Goal: Task Accomplishment & Management: Use online tool/utility

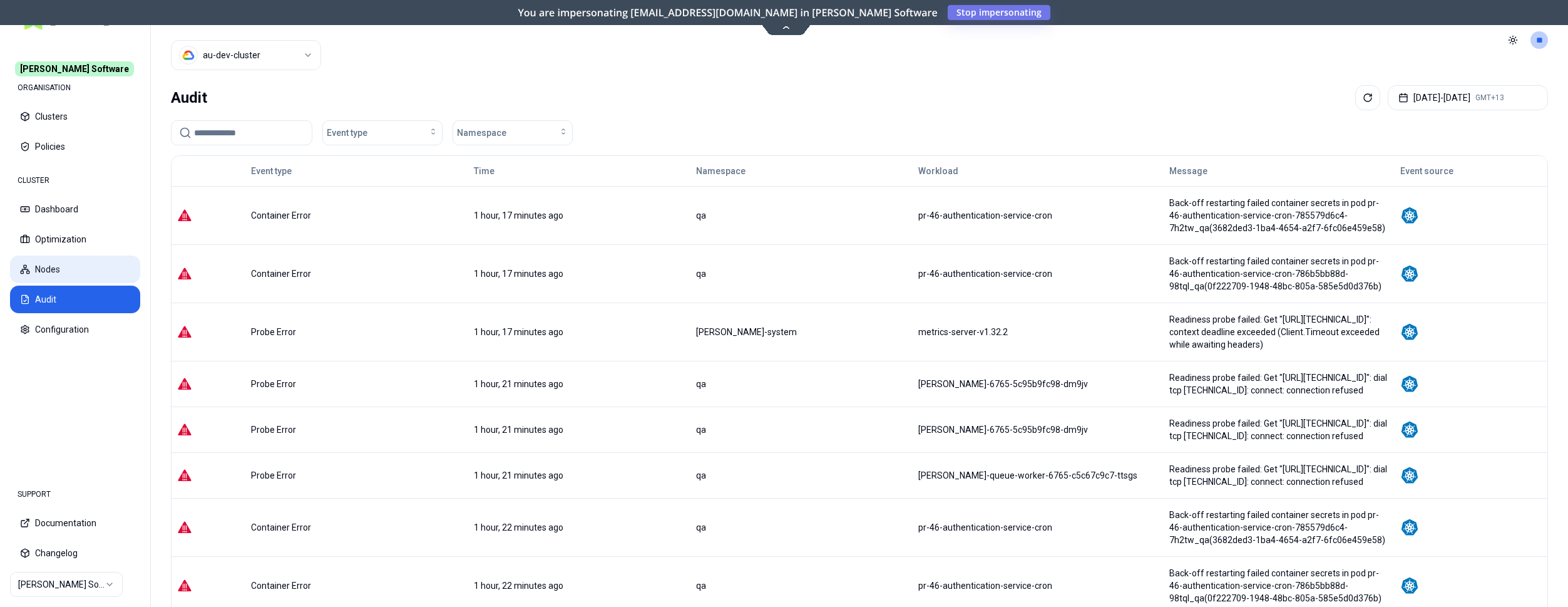
click at [63, 261] on button "Nodes" at bounding box center [75, 269] width 130 height 28
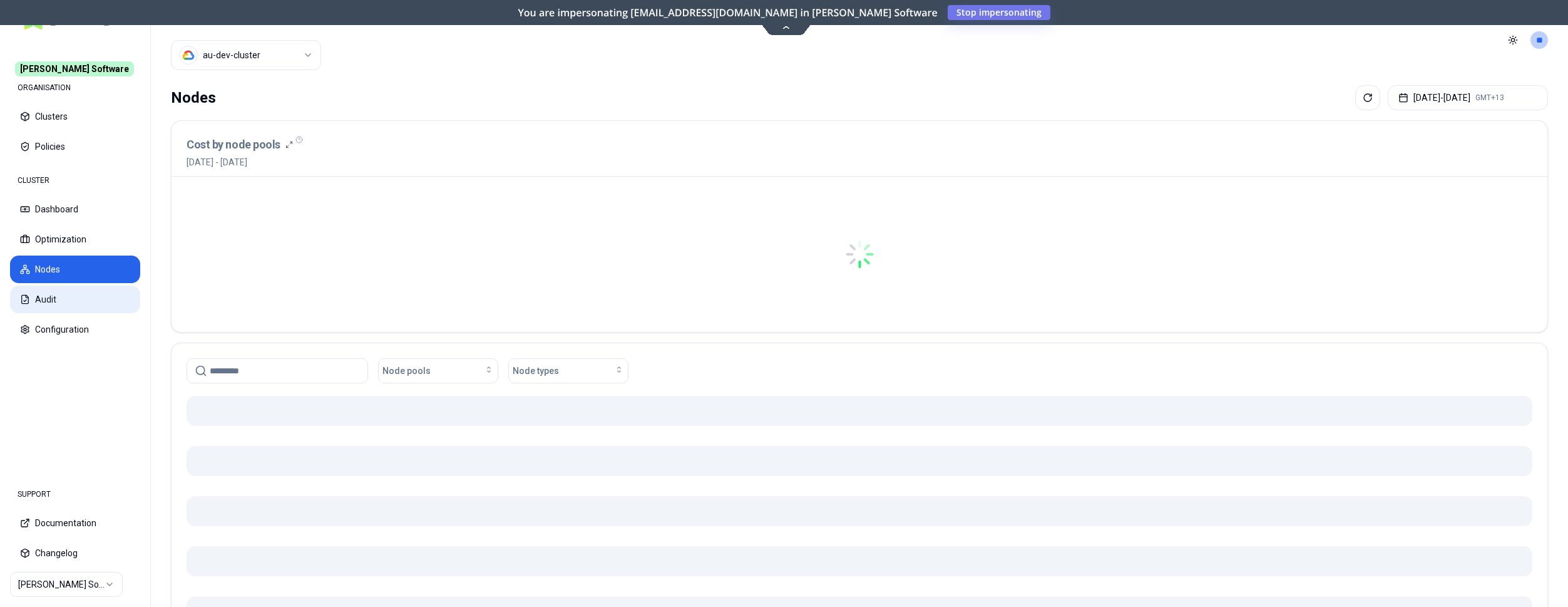
click at [68, 293] on button "Audit" at bounding box center [75, 300] width 130 height 28
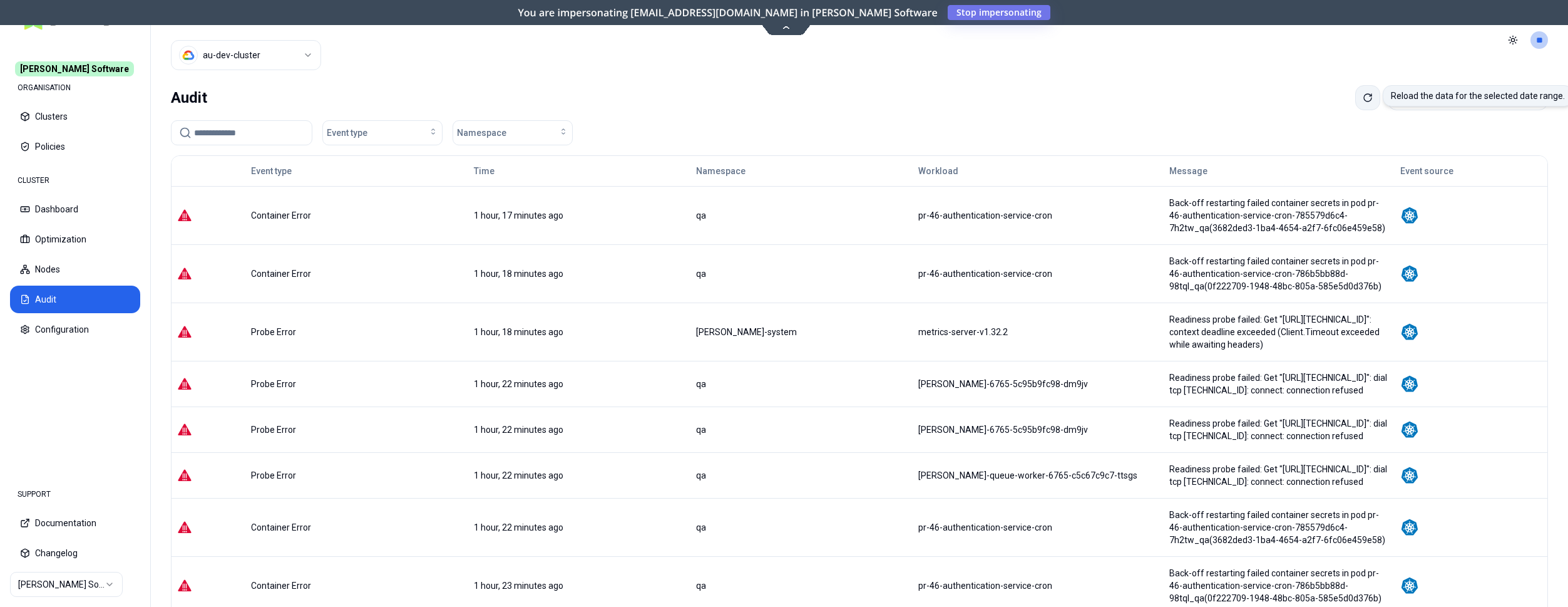
click at [1363, 98] on icon at bounding box center [1368, 97] width 10 height 10
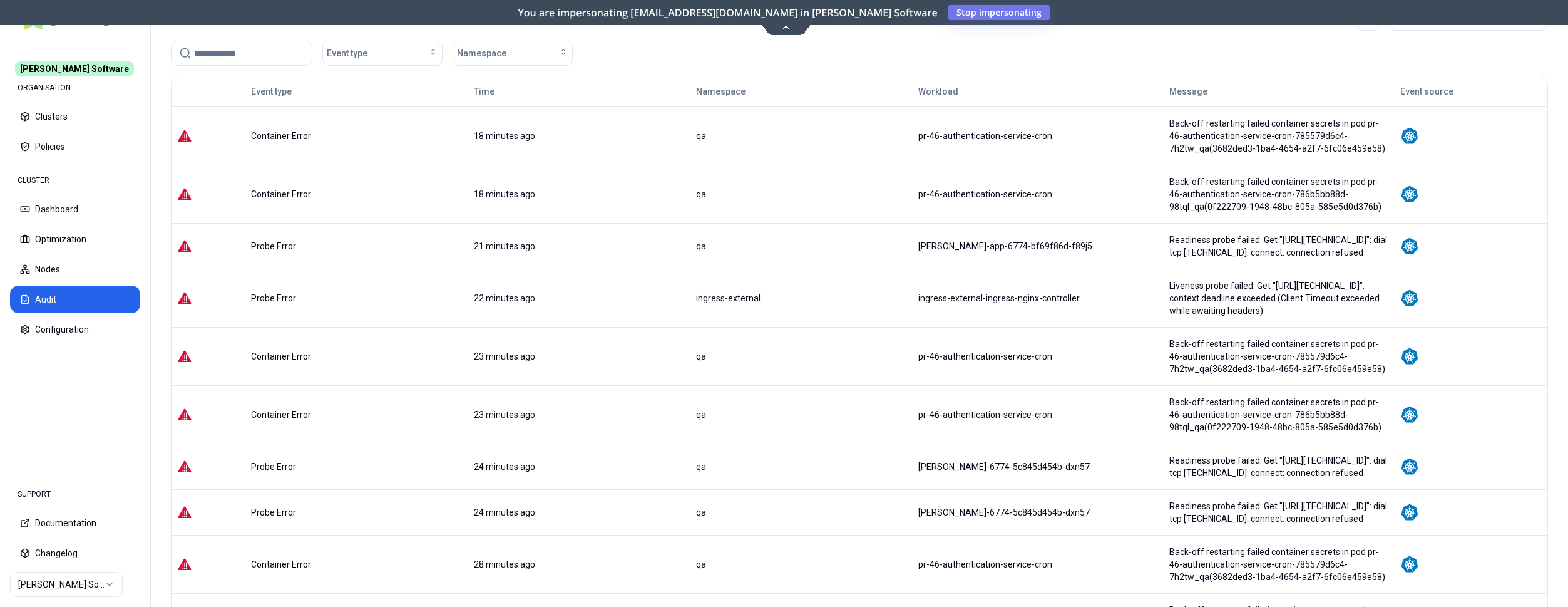
scroll to position [99, 0]
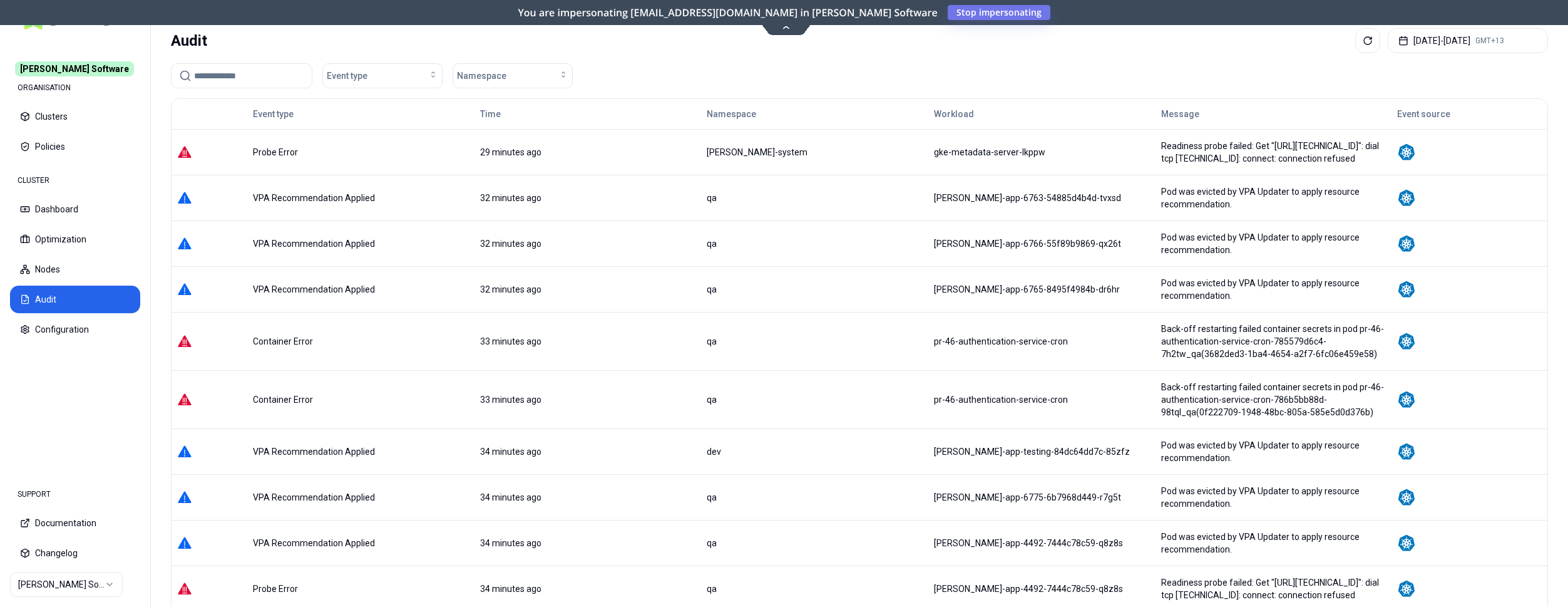
scroll to position [68, 0]
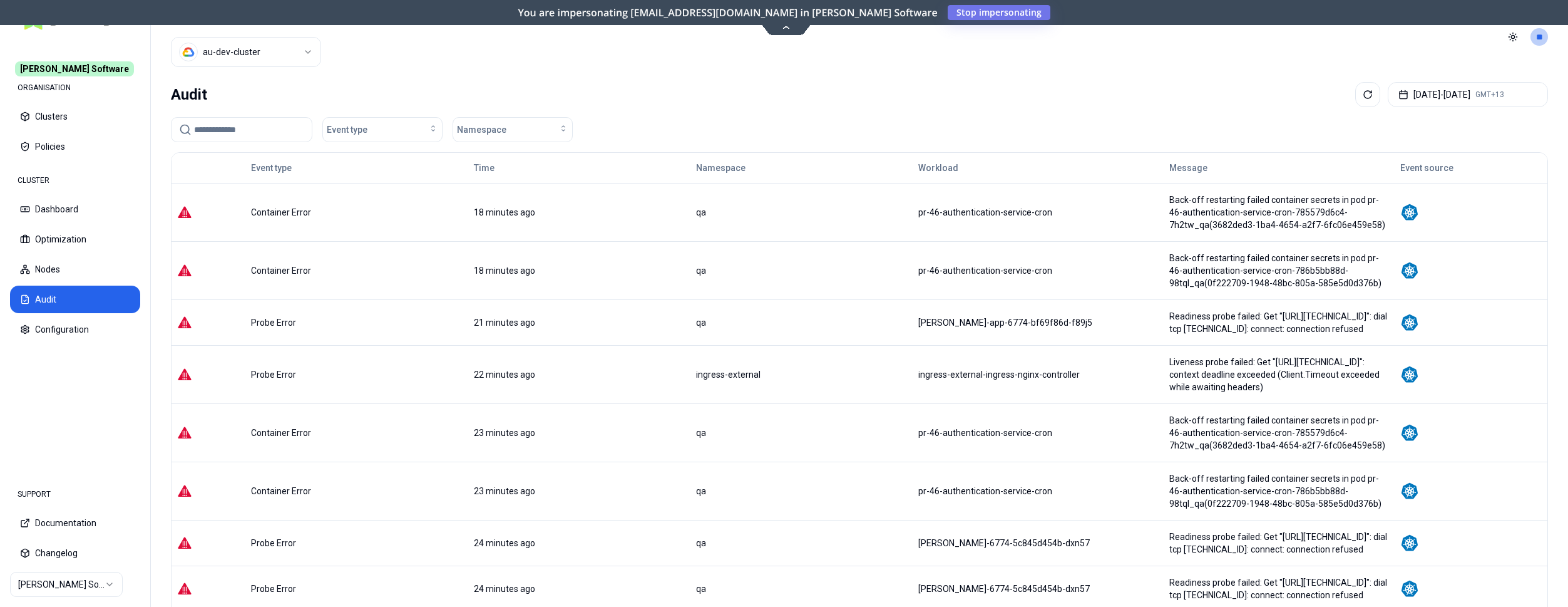
scroll to position [0, 0]
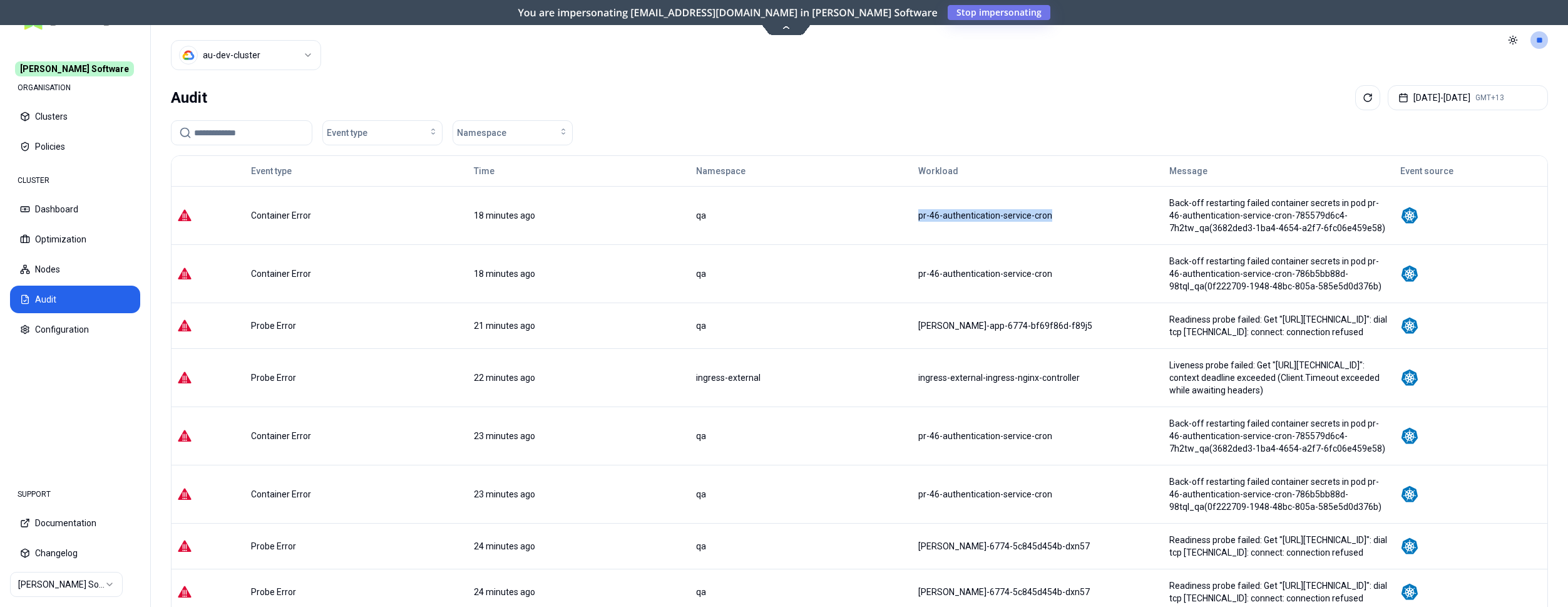
drag, startPoint x: 886, startPoint y: 212, endPoint x: 722, endPoint y: 210, distance: 164.0
click at [722, 210] on tr "Container Error 18 minutes ago qa pr-46-authentication-service-cron Back-off re…" at bounding box center [859, 214] width 1376 height 58
copy tr "pr-46-authentication-service-cron"
click at [97, 236] on button "Optimization" at bounding box center [75, 239] width 130 height 28
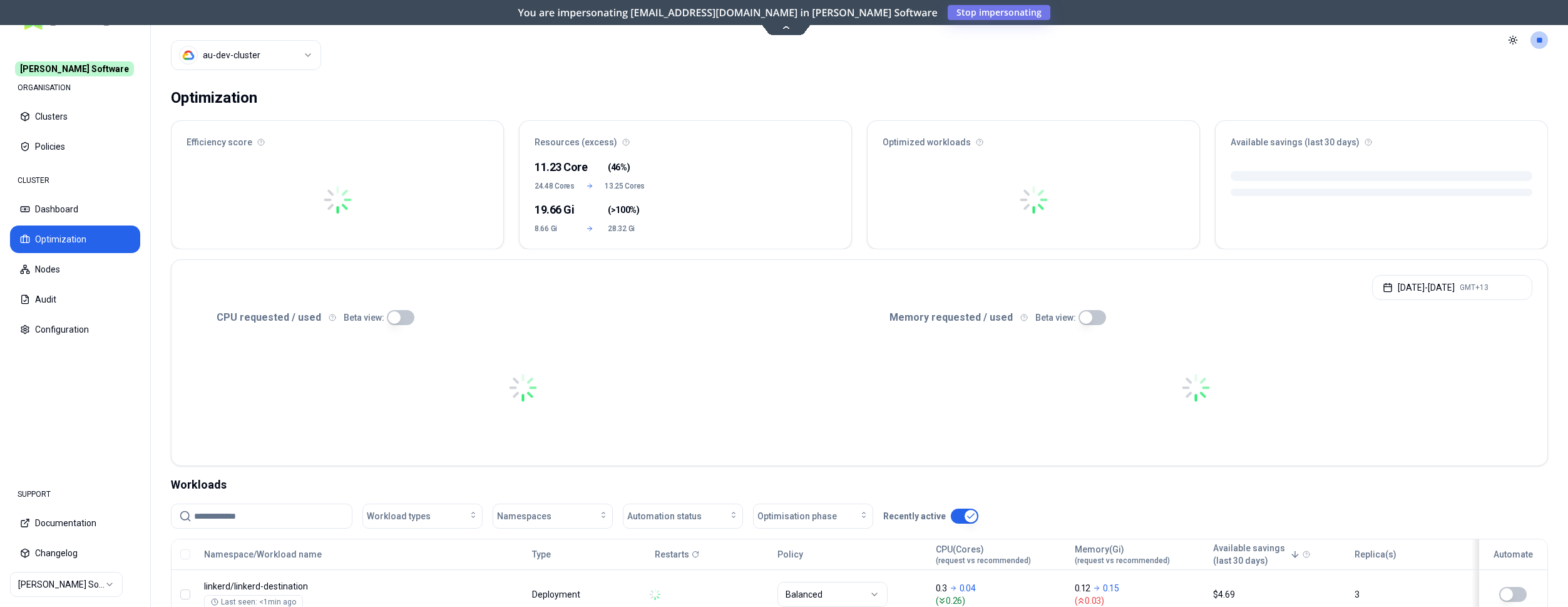
scroll to position [191, 0]
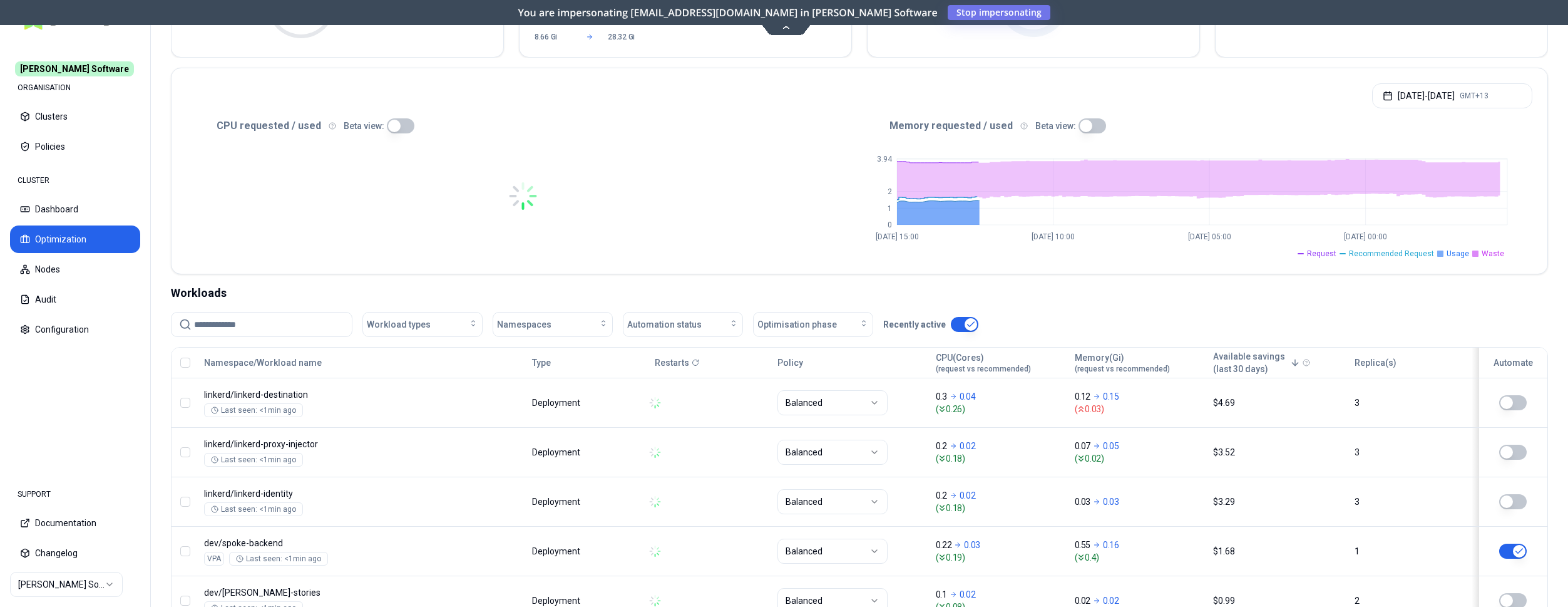
click at [284, 323] on input at bounding box center [269, 325] width 150 height 24
paste input "**********"
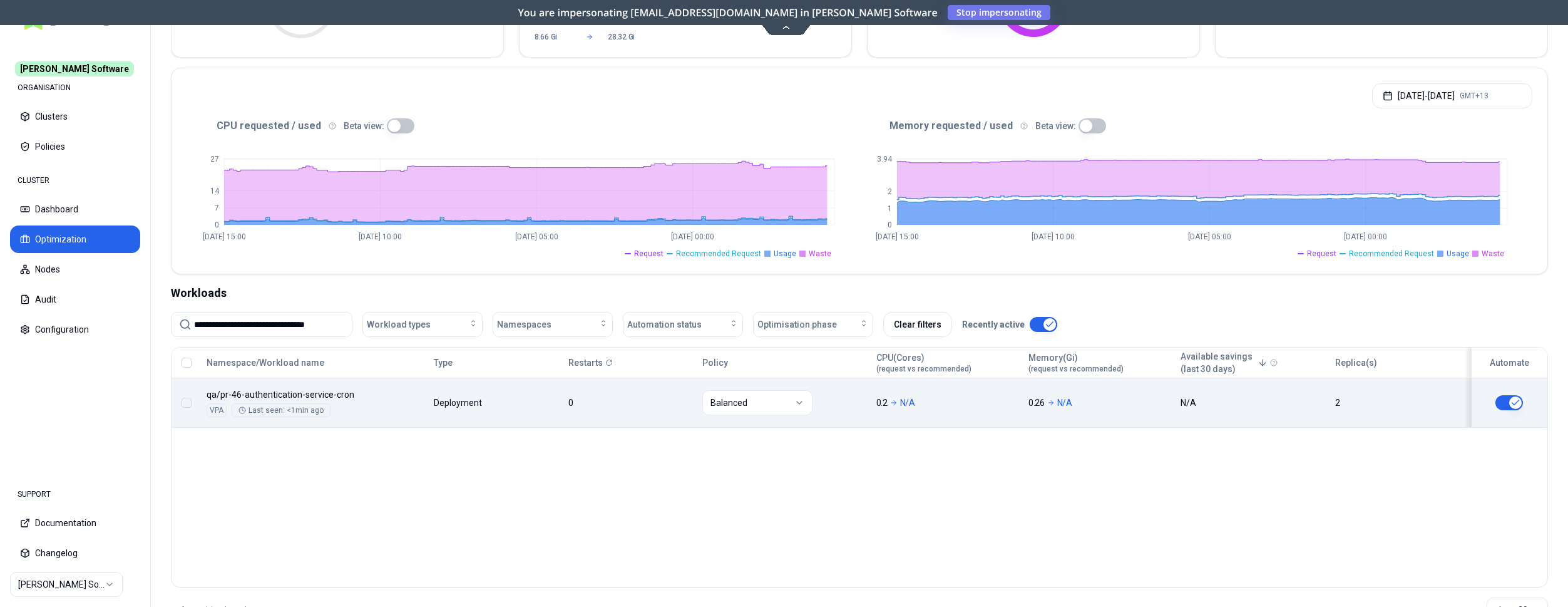
type input "**********"
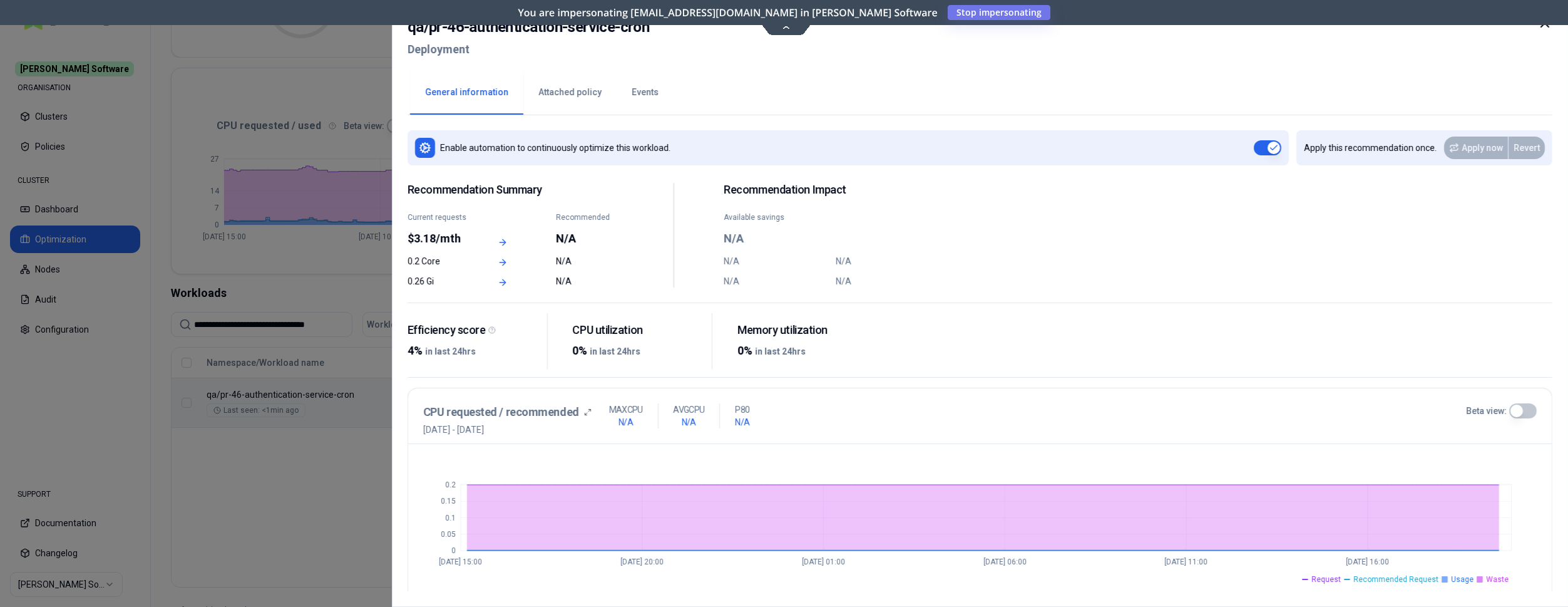
click at [624, 94] on button "Events" at bounding box center [645, 92] width 57 height 44
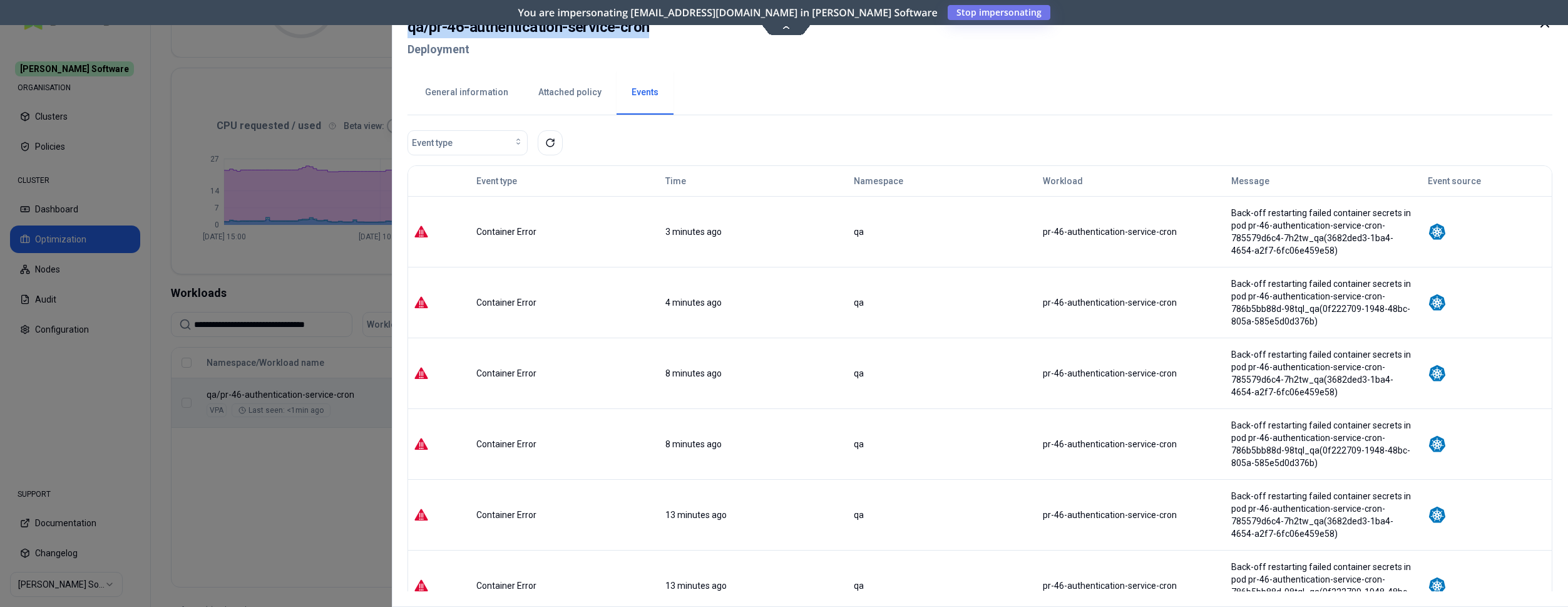
drag, startPoint x: 672, startPoint y: 30, endPoint x: 397, endPoint y: 21, distance: 275.1
click at [397, 21] on div "qa / pr-46-authentication-service-cron Deployment General information Attached …" at bounding box center [980, 304] width 1176 height 607
copy h2 "qa / pr-46-authentication-service-cron"
click at [311, 494] on div at bounding box center [784, 304] width 1568 height 607
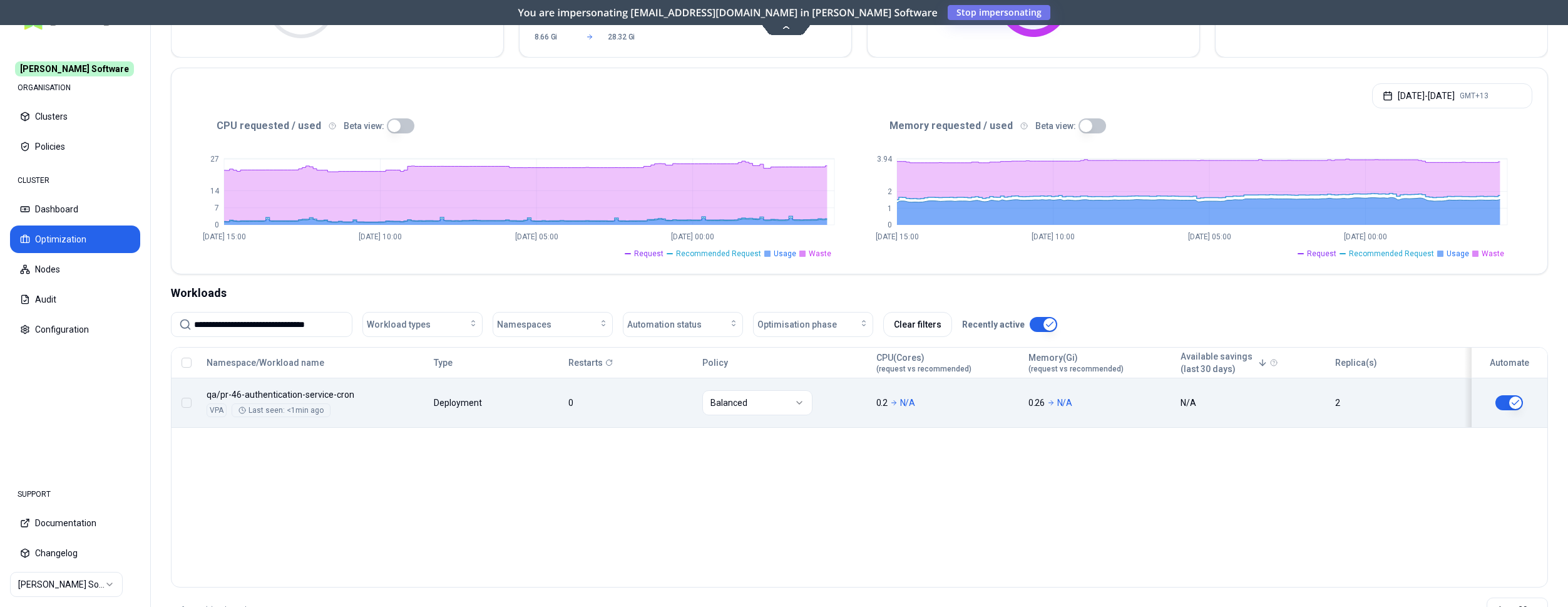
scroll to position [191, 0]
click at [279, 321] on input "**********" at bounding box center [269, 325] width 150 height 24
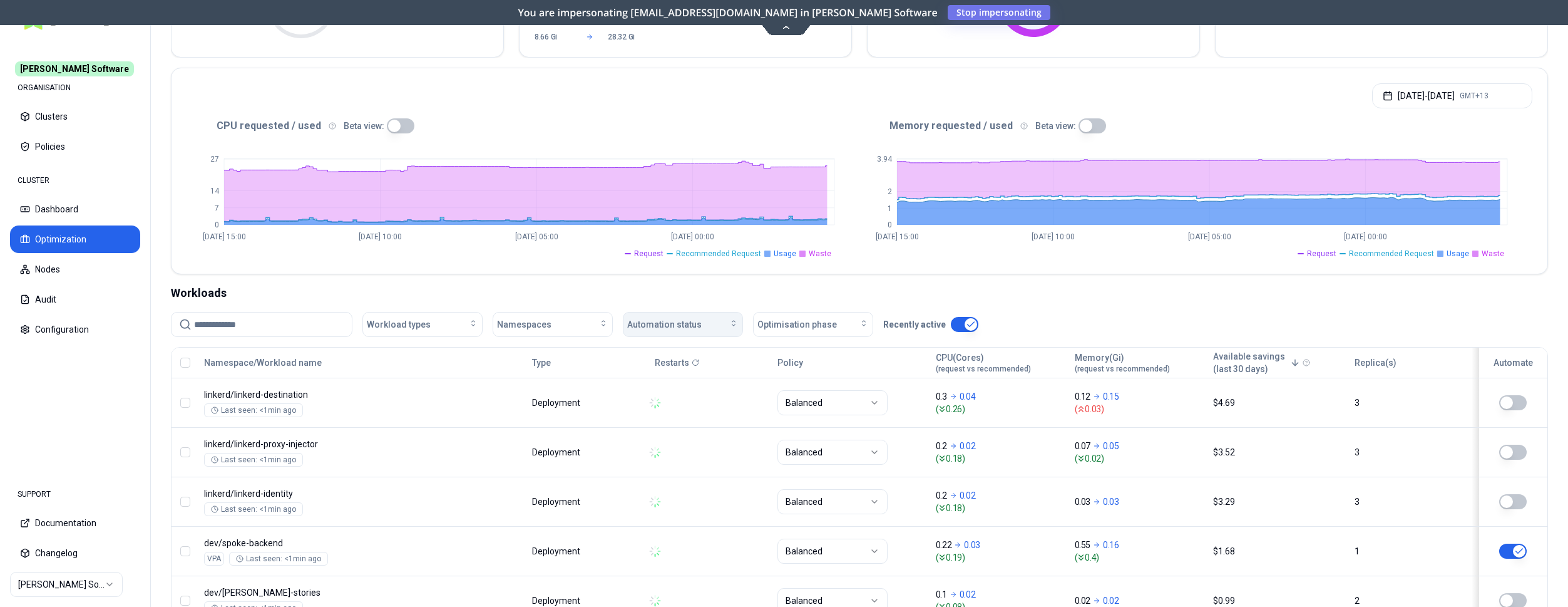
click at [706, 318] on div "Automation status" at bounding box center [683, 324] width 111 height 12
click at [696, 349] on div "on" at bounding box center [686, 353] width 119 height 20
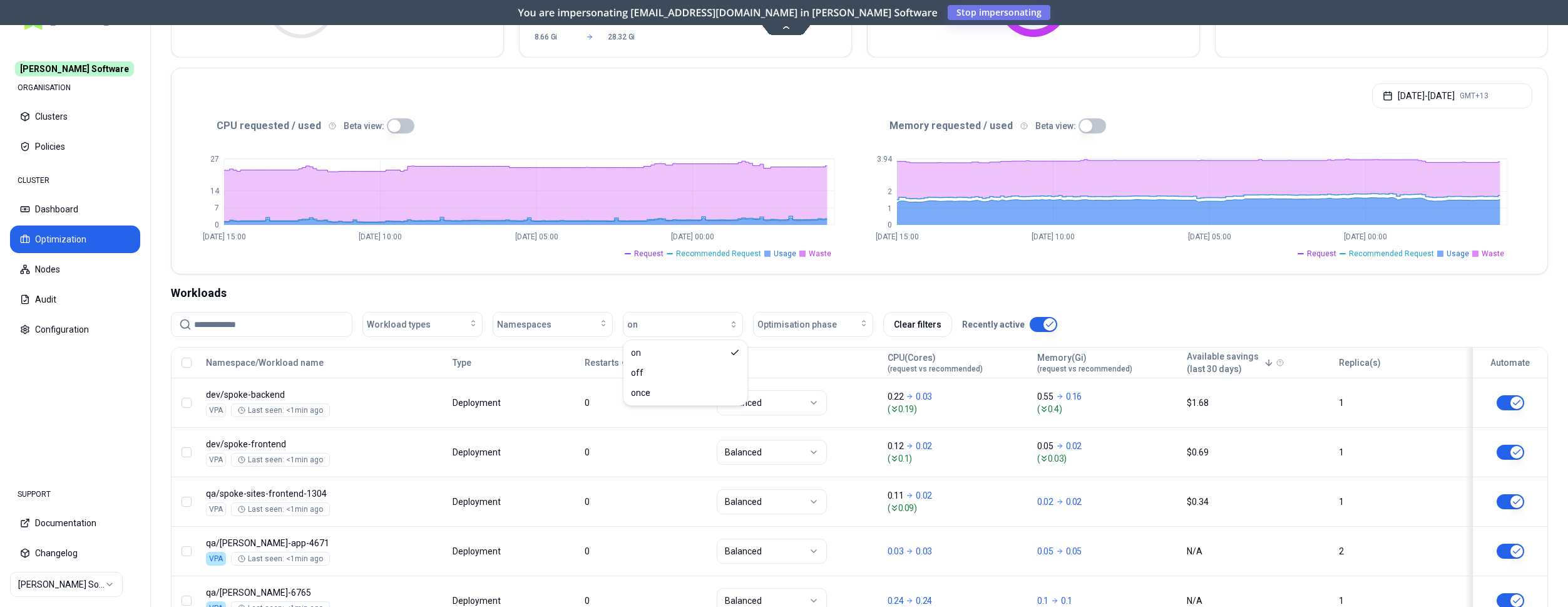
click at [555, 290] on div "Workloads" at bounding box center [859, 292] width 1377 height 18
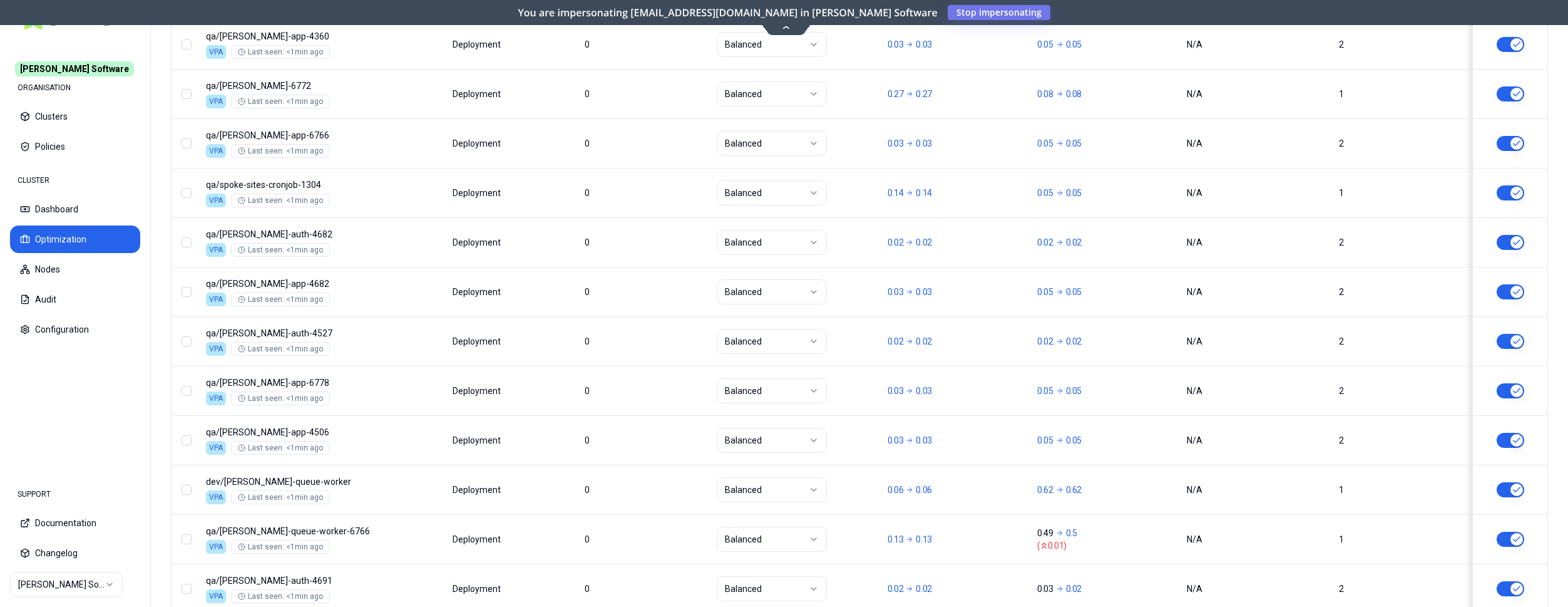
scroll to position [1513, 0]
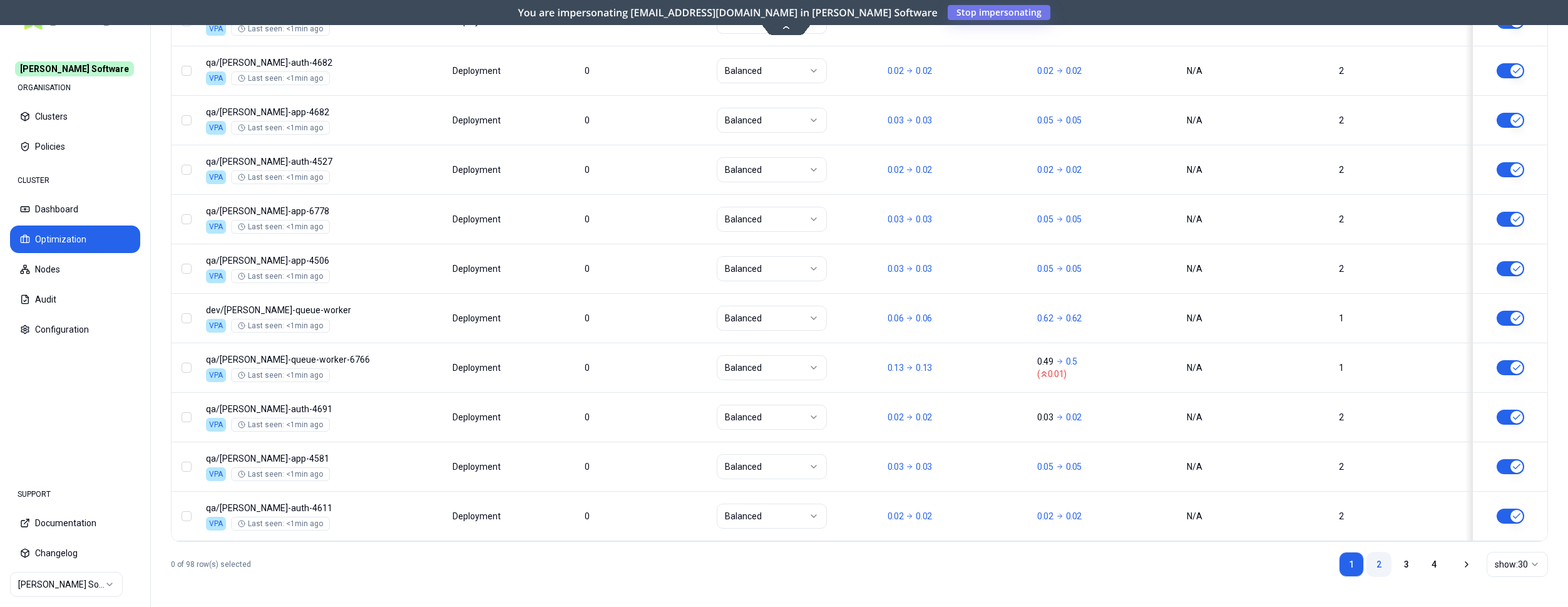
click at [1382, 560] on link "2" at bounding box center [1379, 563] width 25 height 25
click at [1407, 560] on link "3" at bounding box center [1407, 563] width 25 height 25
click at [1431, 566] on link "4" at bounding box center [1433, 563] width 25 height 25
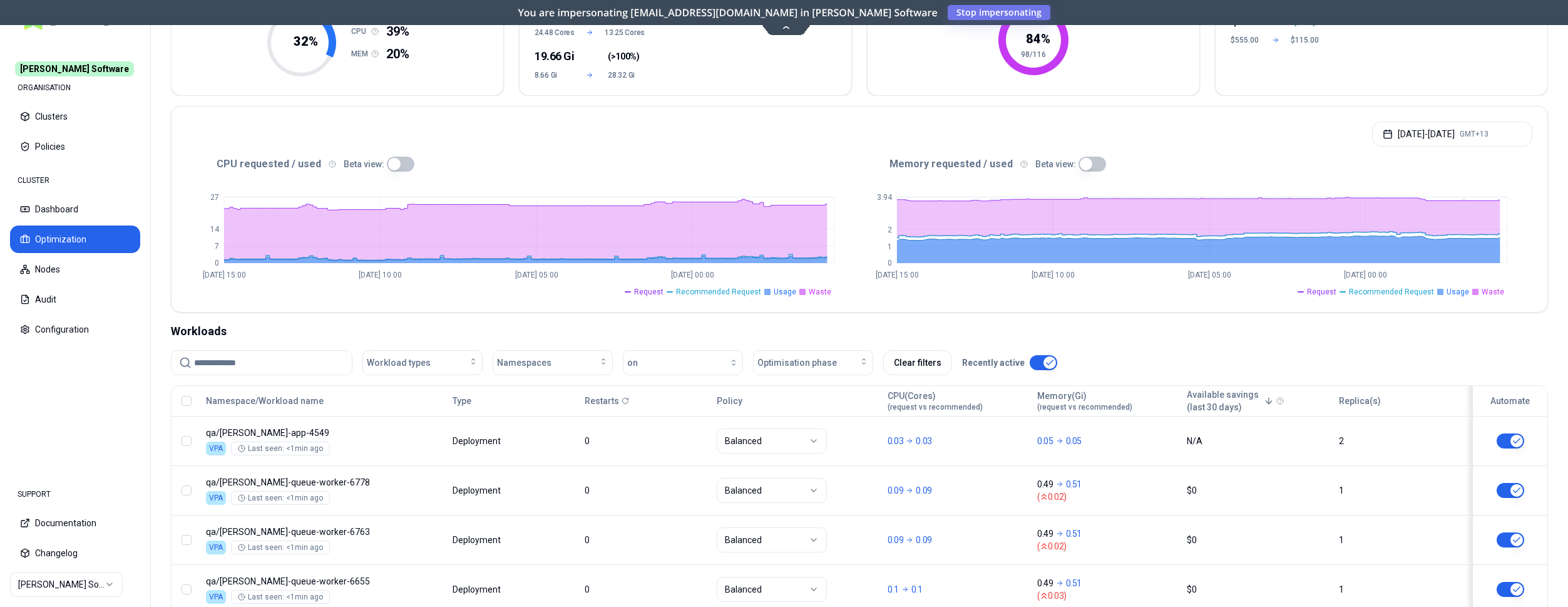
scroll to position [191, 0]
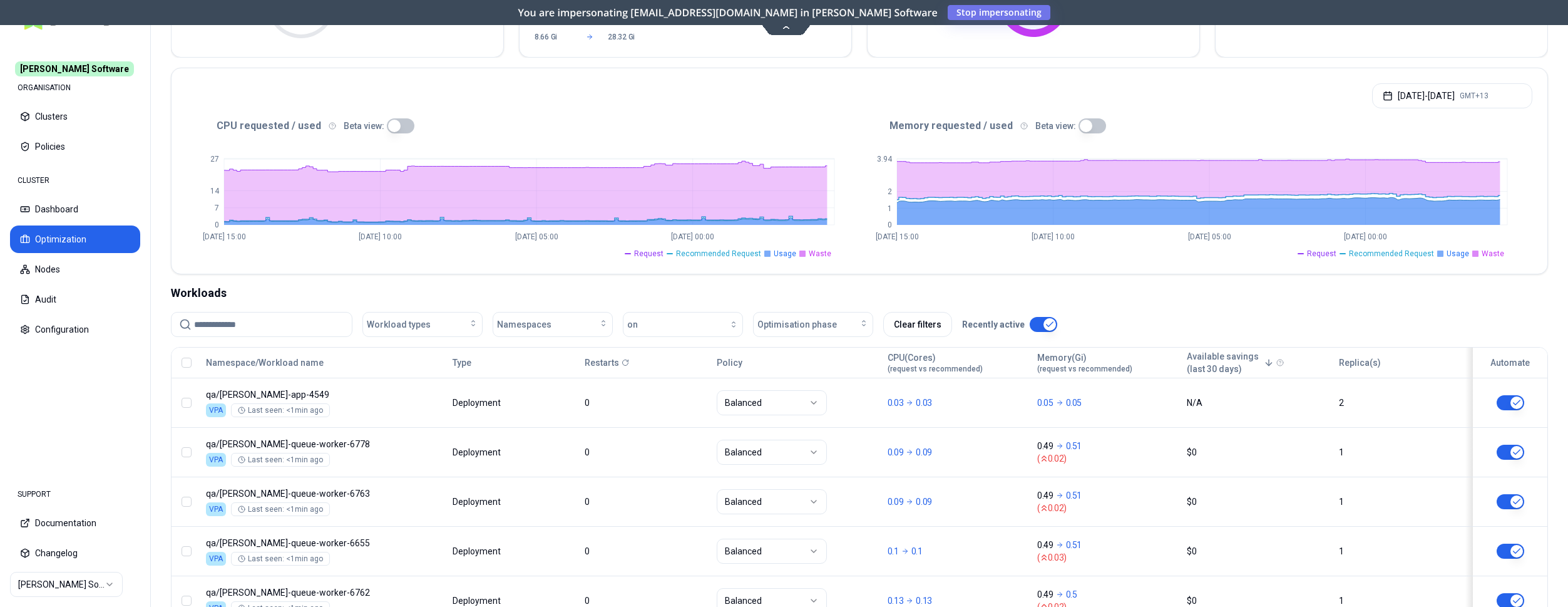
click at [64, 234] on button "Optimization" at bounding box center [75, 239] width 130 height 28
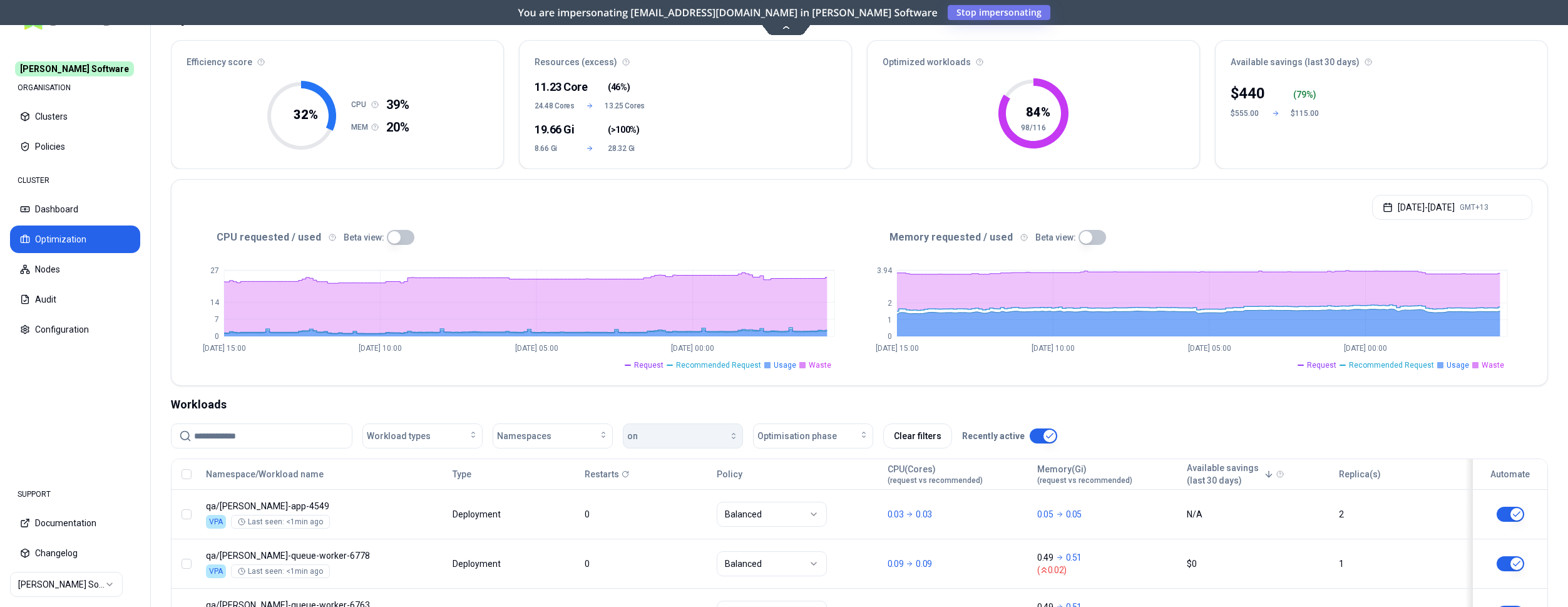
click at [698, 441] on button "on" at bounding box center [683, 435] width 121 height 25
click at [685, 483] on div "off" at bounding box center [686, 484] width 119 height 20
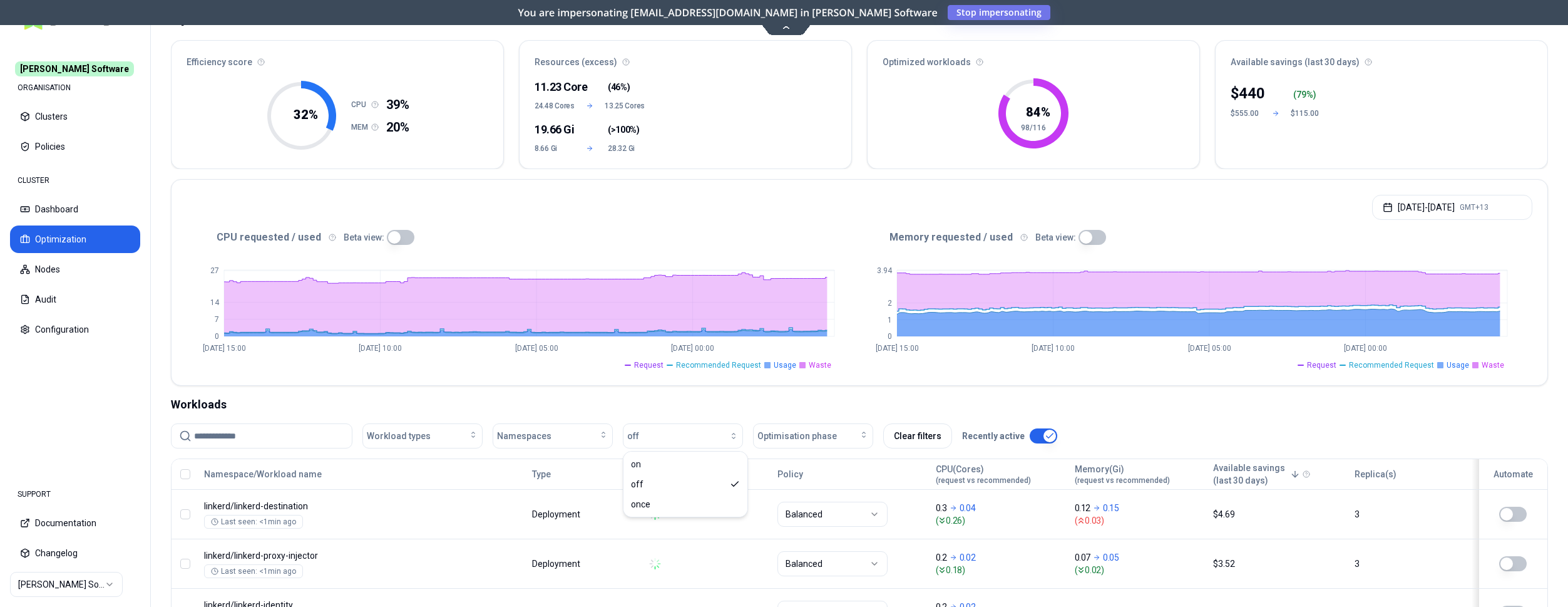
click at [874, 226] on div "Oct 01, 2025 - Oct 08, 2025 GMT+13" at bounding box center [859, 203] width 1376 height 47
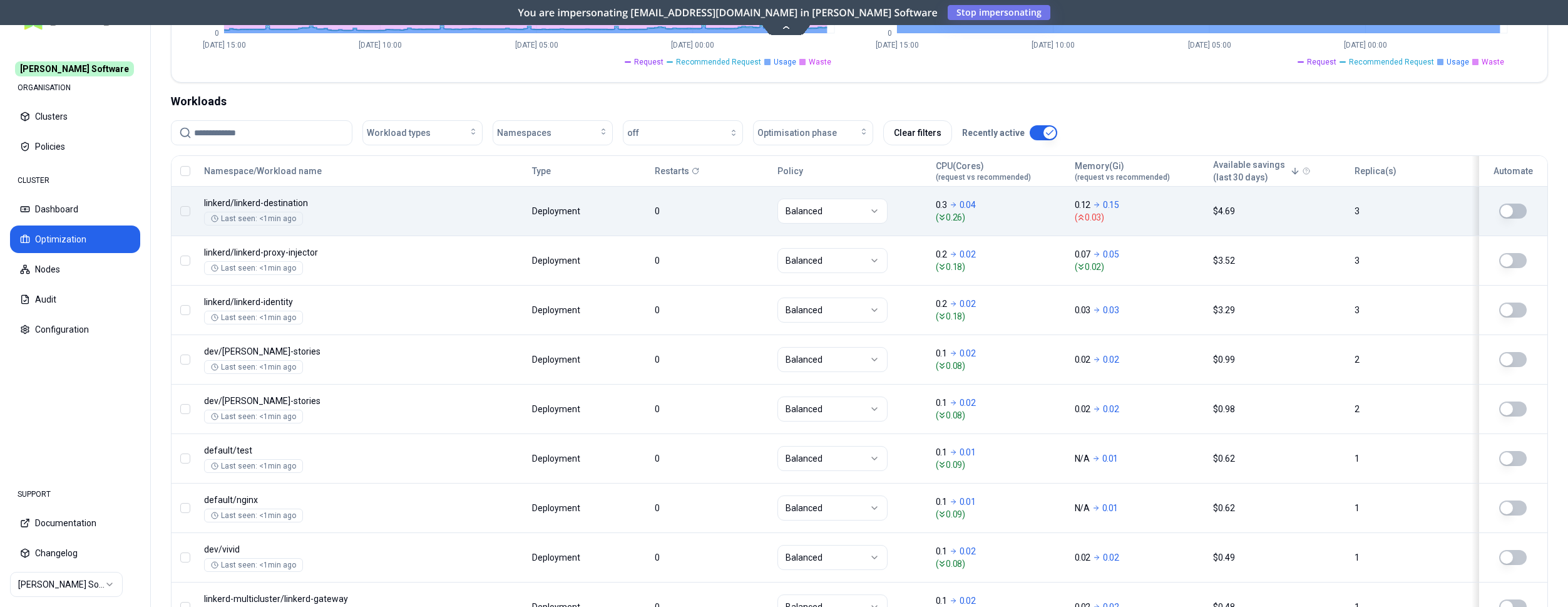
scroll to position [128, 0]
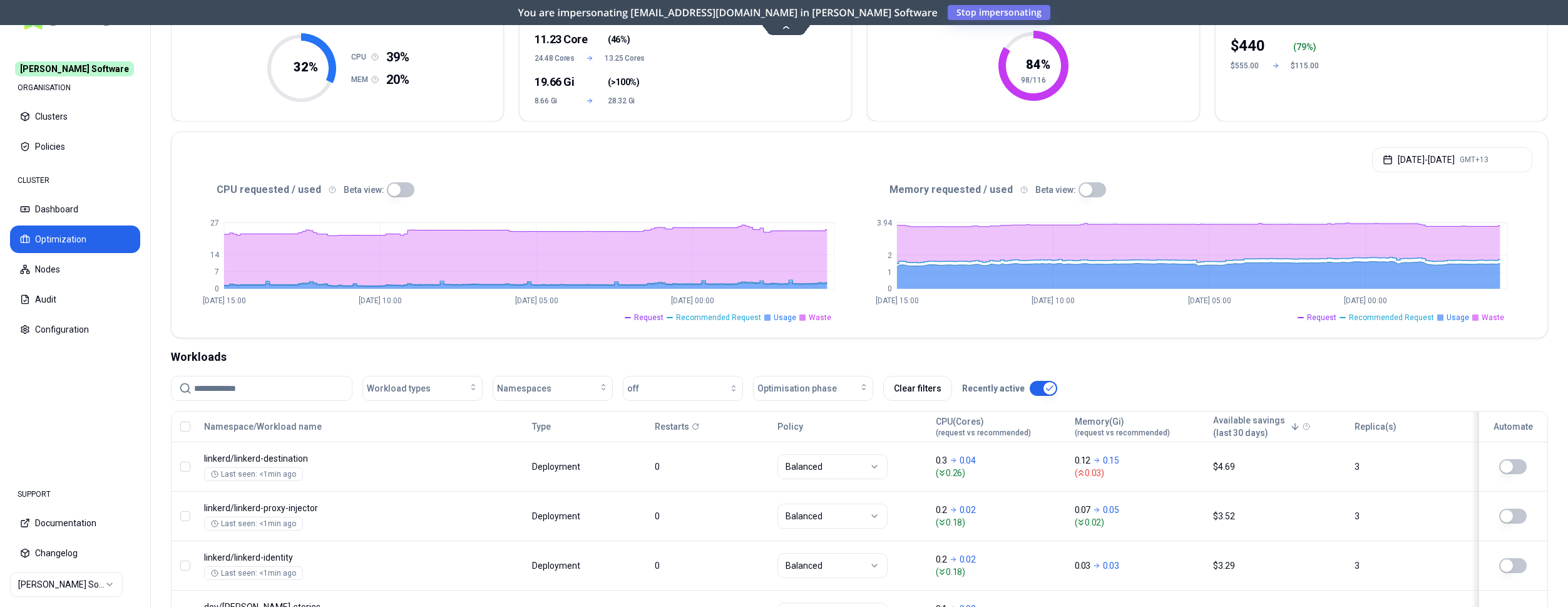
drag, startPoint x: 813, startPoint y: 392, endPoint x: 846, endPoint y: 355, distance: 49.6
click at [711, 385] on div "button" at bounding box center [688, 388] width 99 height 10
click at [752, 353] on div "Workloads" at bounding box center [859, 356] width 1377 height 18
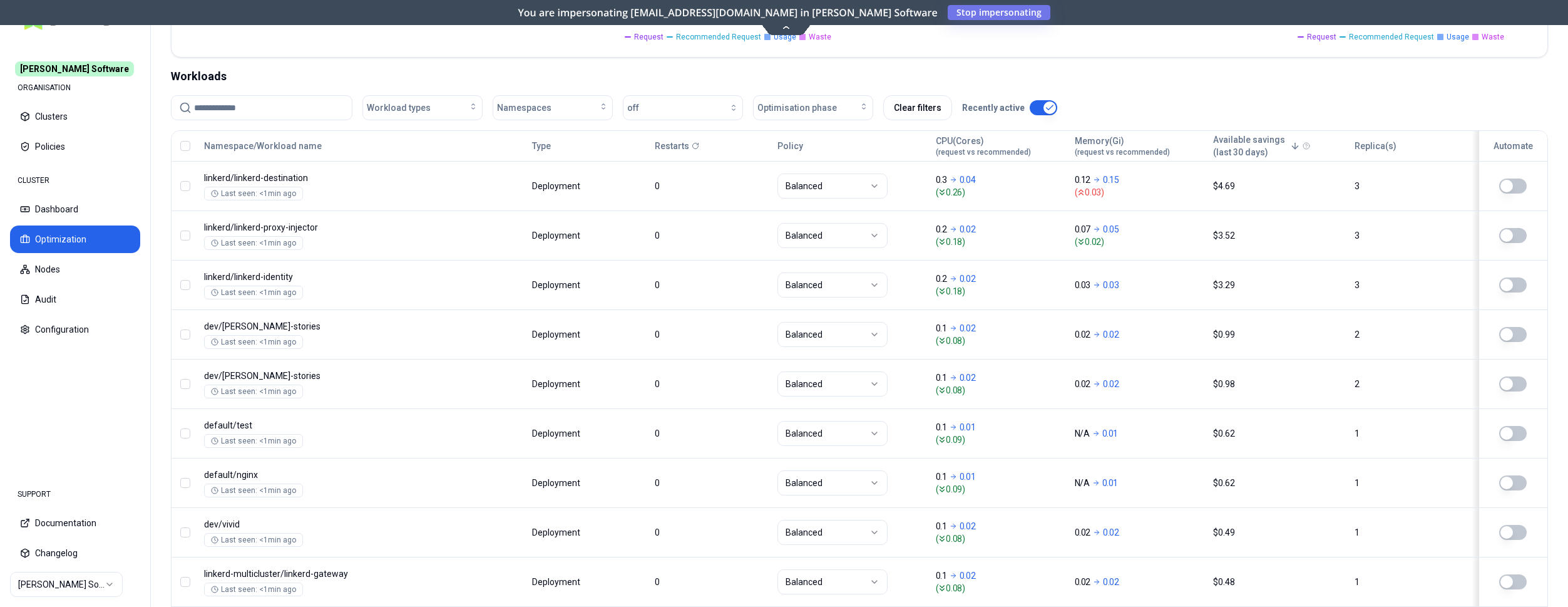
scroll to position [0, 0]
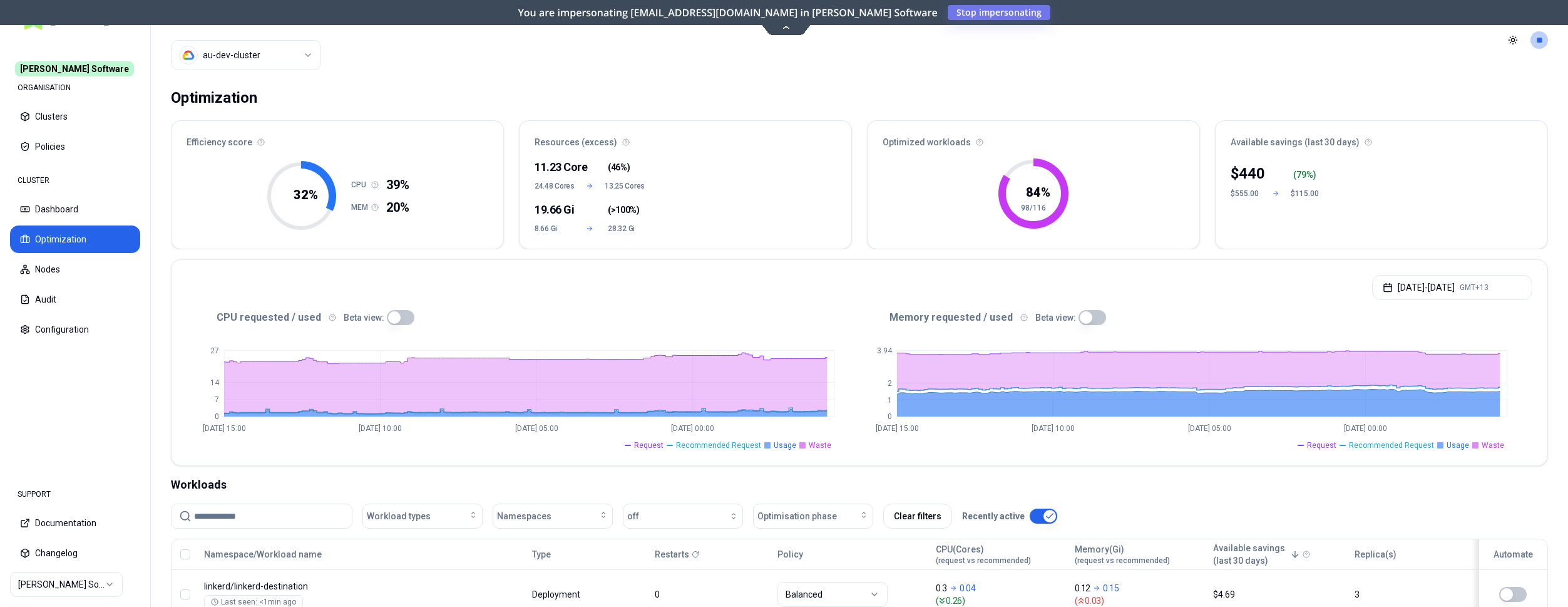
click at [255, 507] on input at bounding box center [269, 516] width 150 height 24
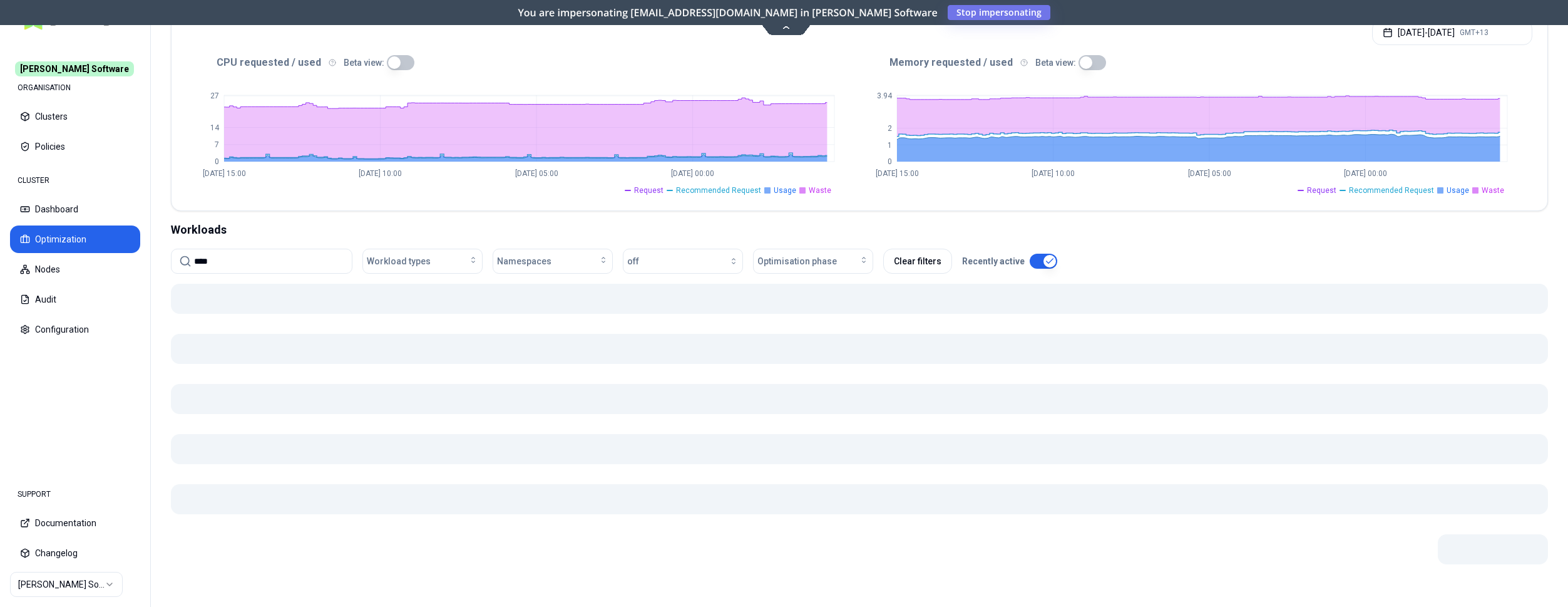
scroll to position [255, 0]
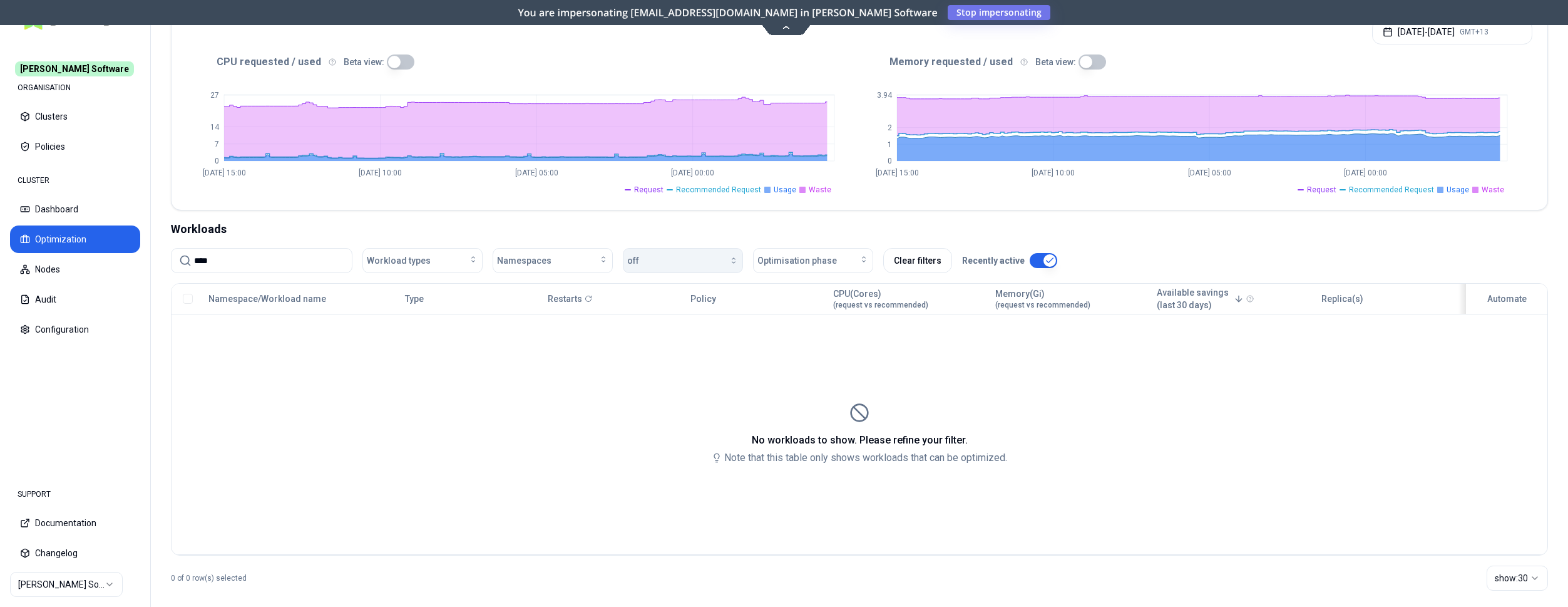
type input "****"
click at [701, 259] on div "button" at bounding box center [688, 260] width 99 height 10
click at [694, 305] on div "off" at bounding box center [686, 309] width 119 height 20
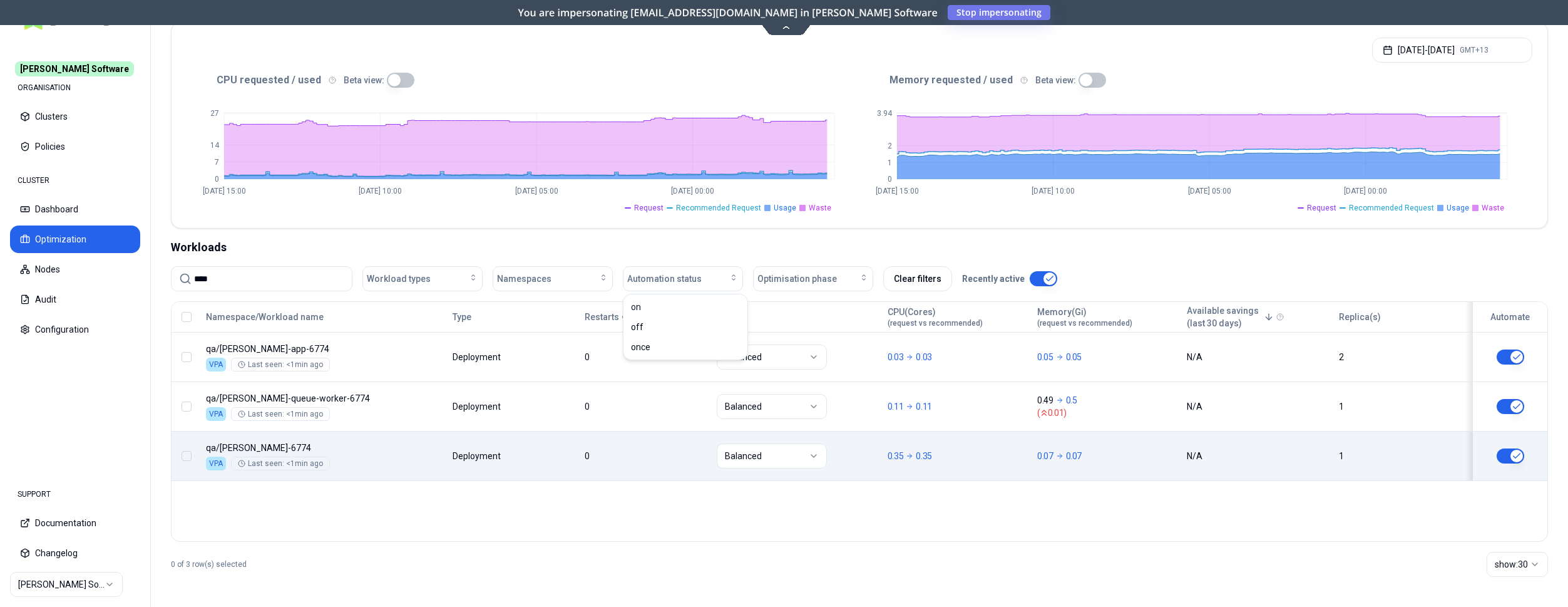
scroll to position [238, 0]
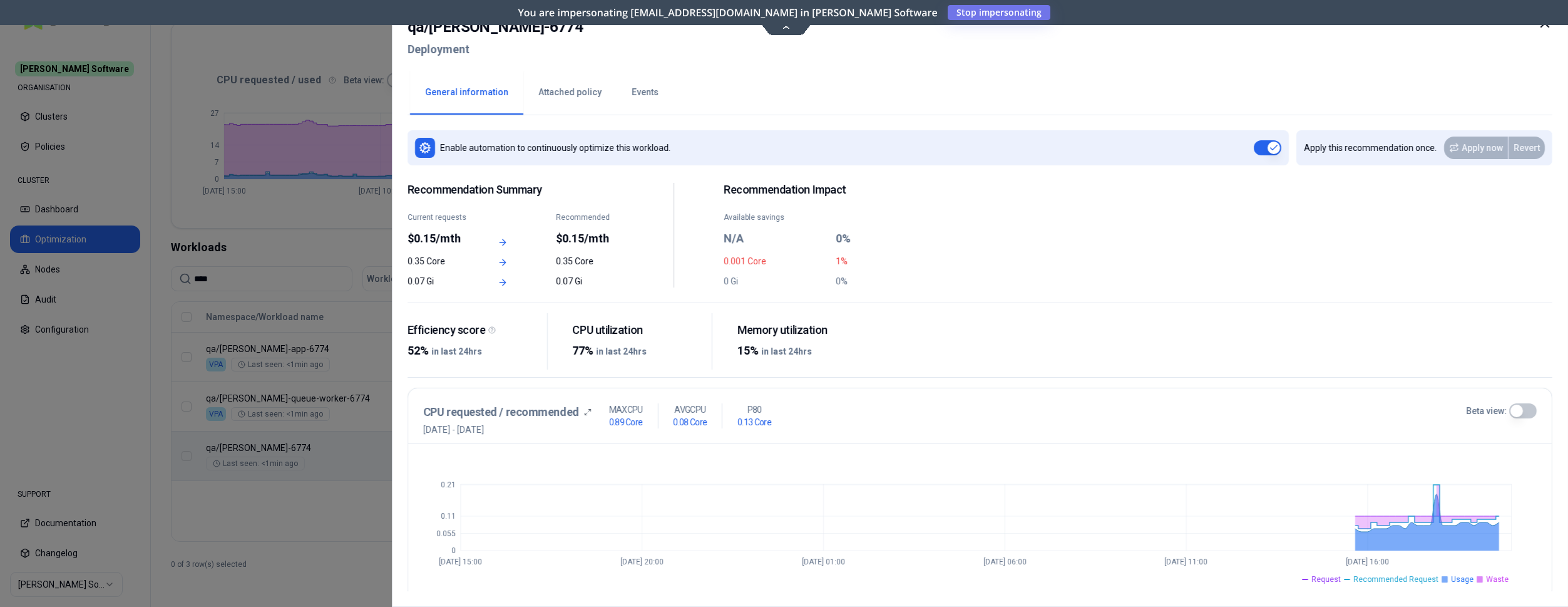
click at [655, 89] on button "Events" at bounding box center [645, 92] width 57 height 44
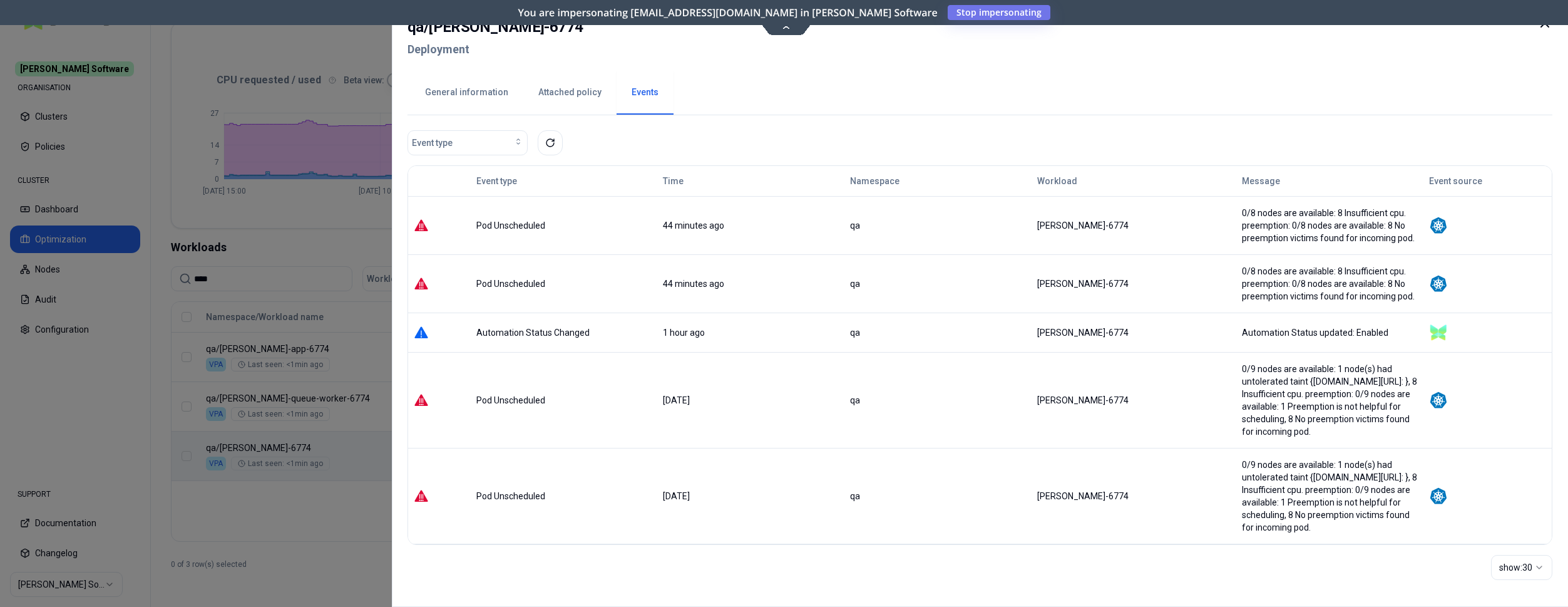
click at [498, 87] on button "General information" at bounding box center [467, 92] width 113 height 44
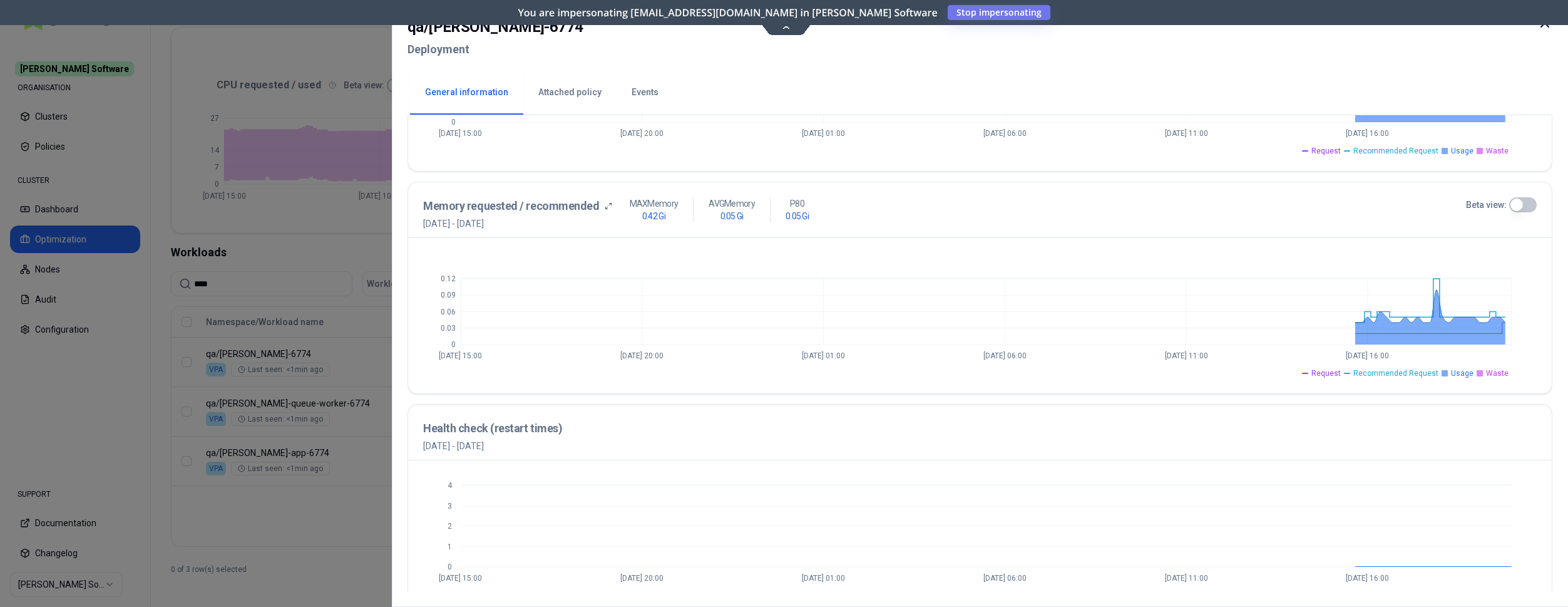
scroll to position [429, 0]
click at [1544, 26] on icon at bounding box center [1545, 23] width 15 height 15
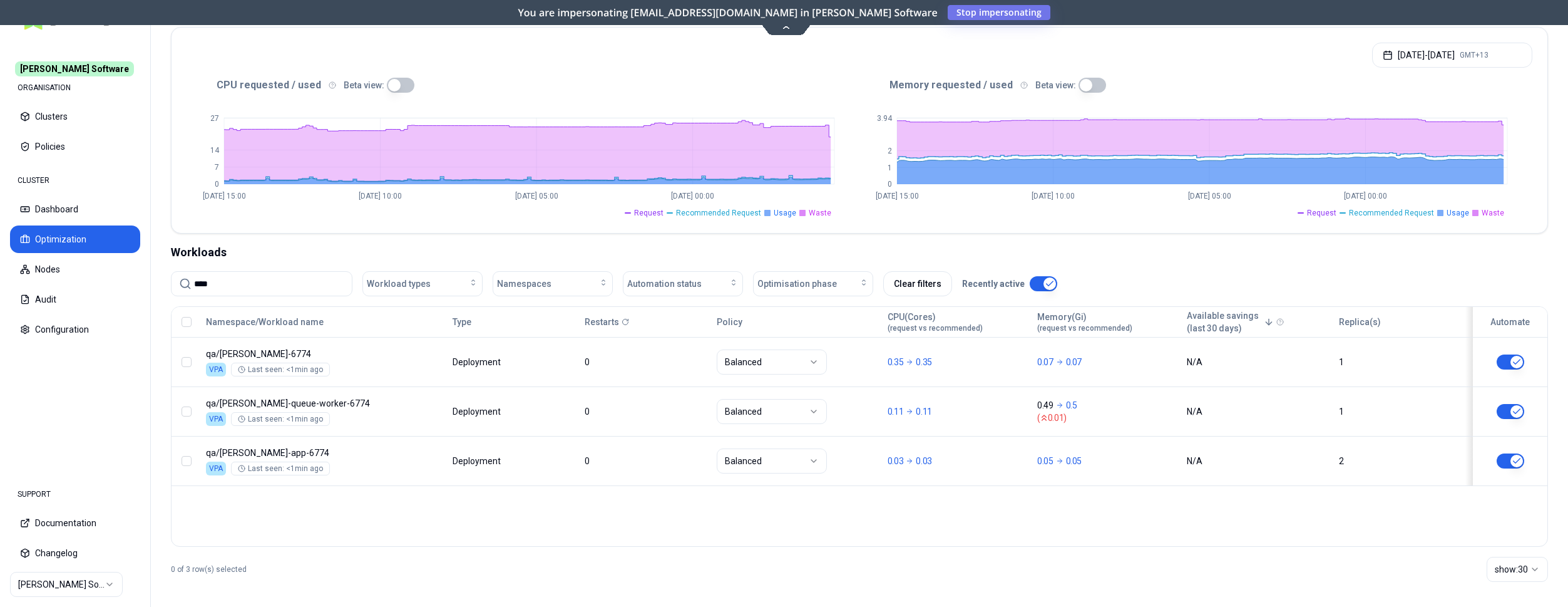
scroll to position [232, 0]
click at [53, 295] on button "Audit" at bounding box center [75, 300] width 130 height 28
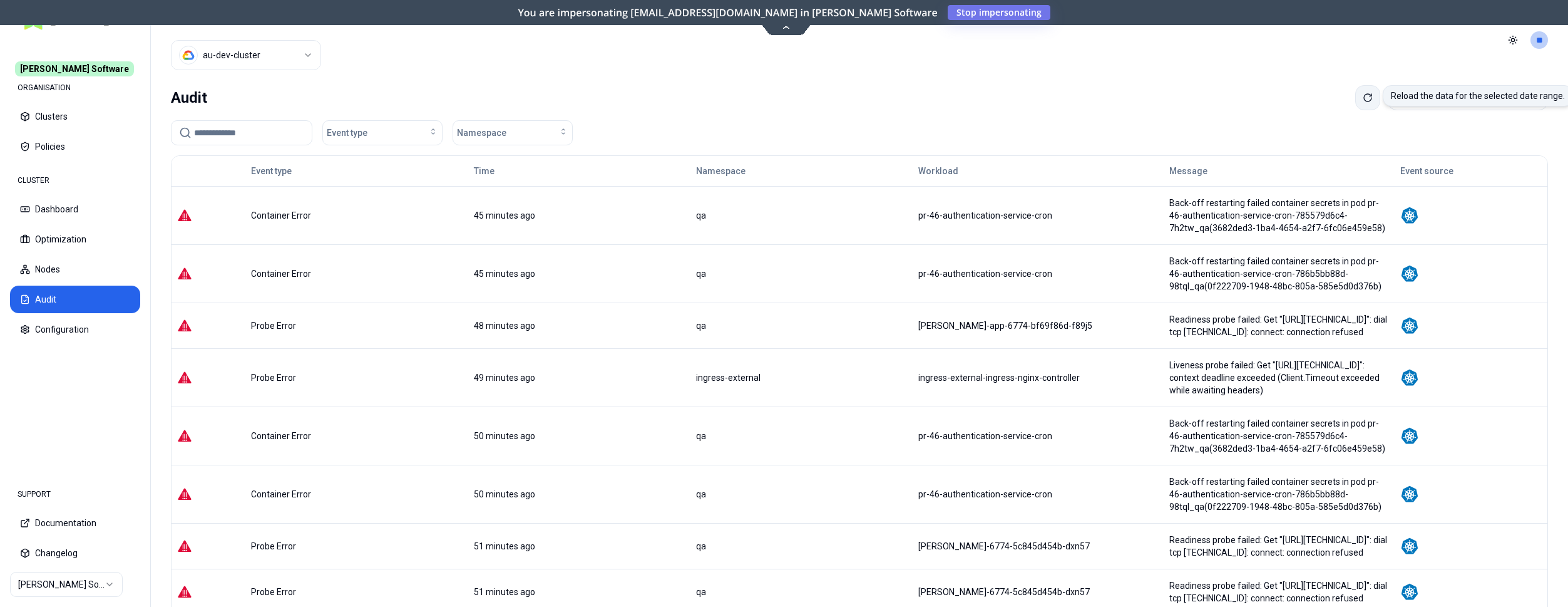
click at [1363, 95] on icon at bounding box center [1368, 97] width 10 height 10
click at [47, 234] on button "Optimization" at bounding box center [75, 239] width 130 height 28
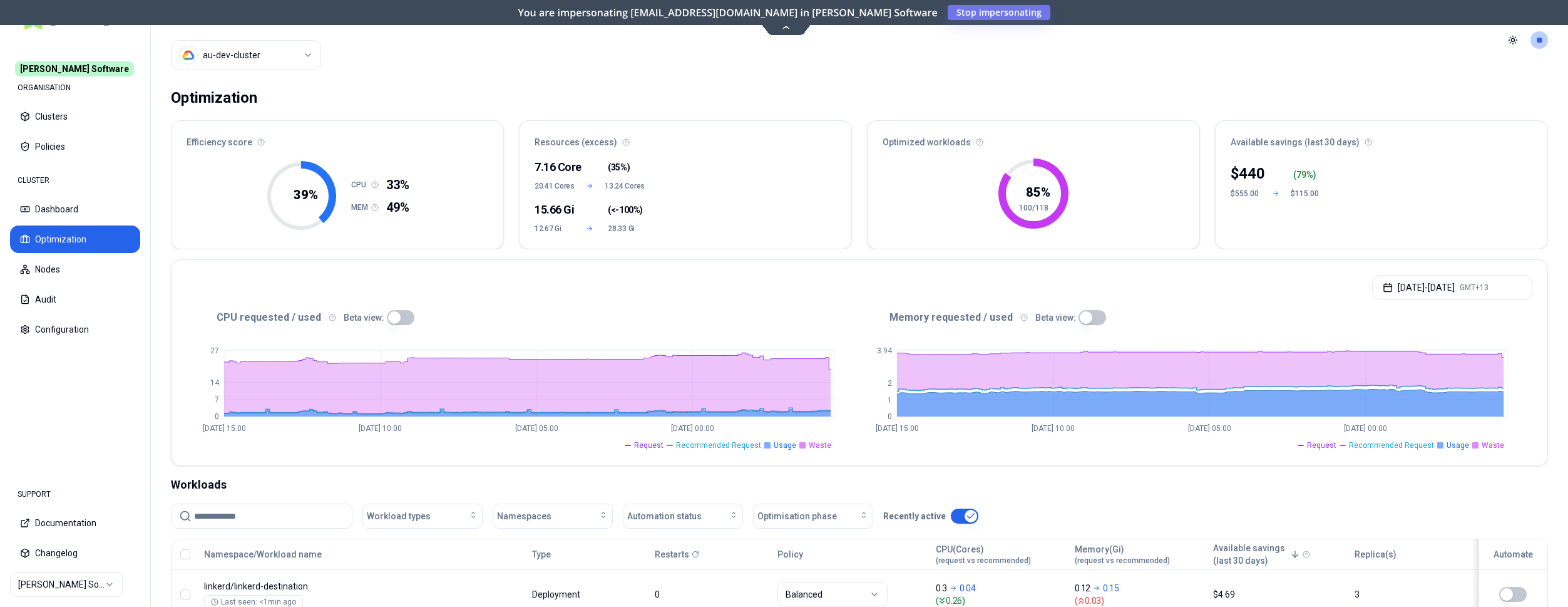
click at [390, 319] on button "button" at bounding box center [401, 317] width 28 height 15
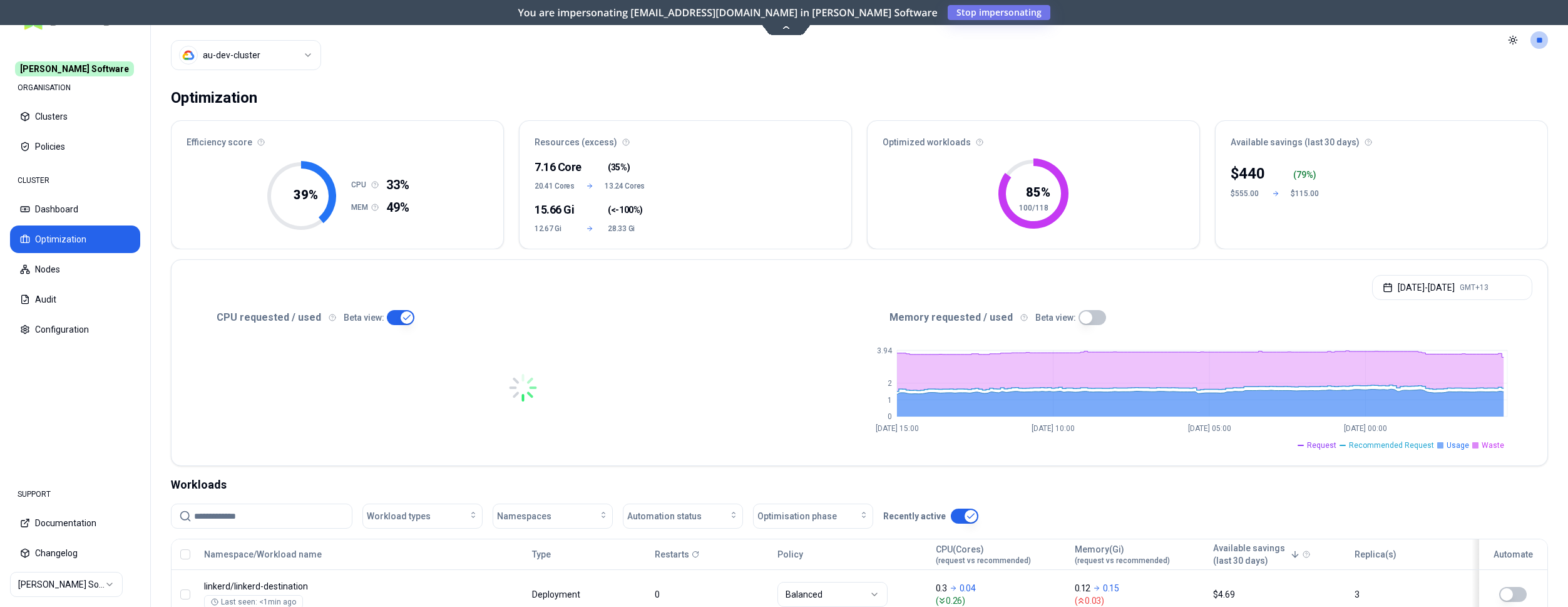
click at [1079, 317] on button "button" at bounding box center [1093, 317] width 28 height 15
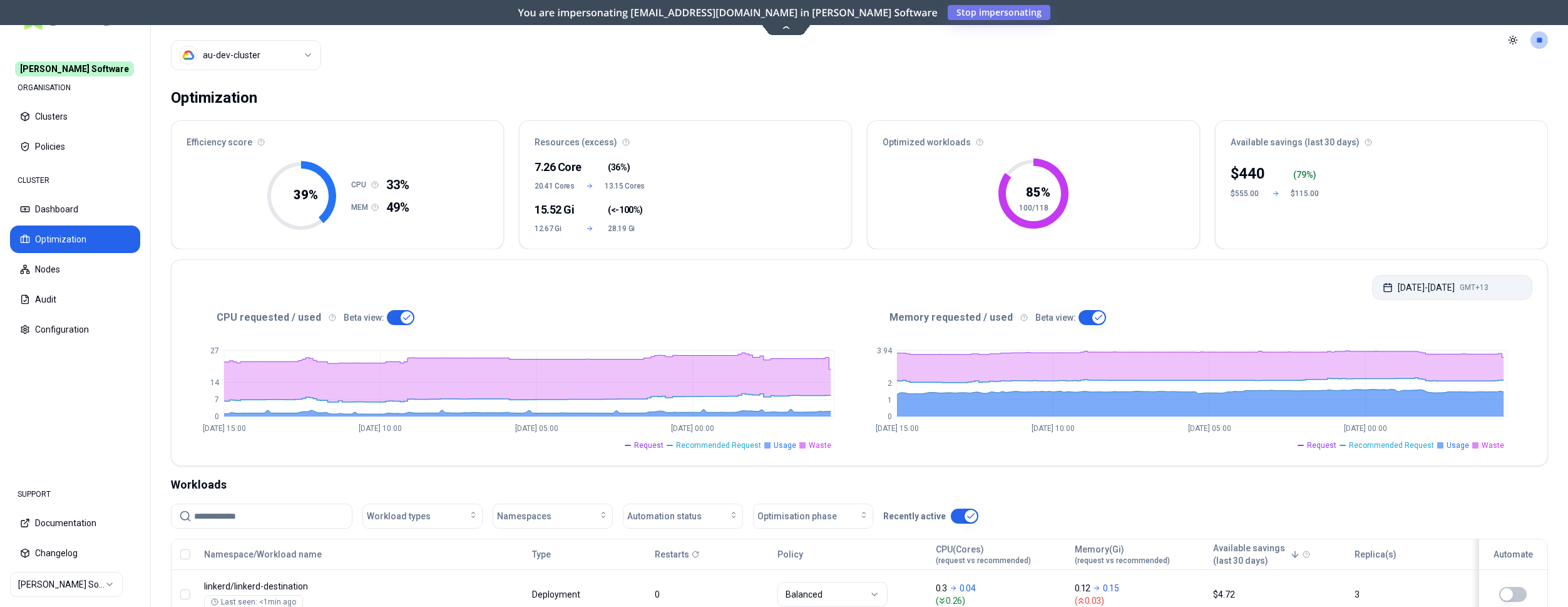
click at [1418, 291] on button "Oct 01, 2025 - Oct 08, 2025 GMT+13" at bounding box center [1452, 287] width 161 height 25
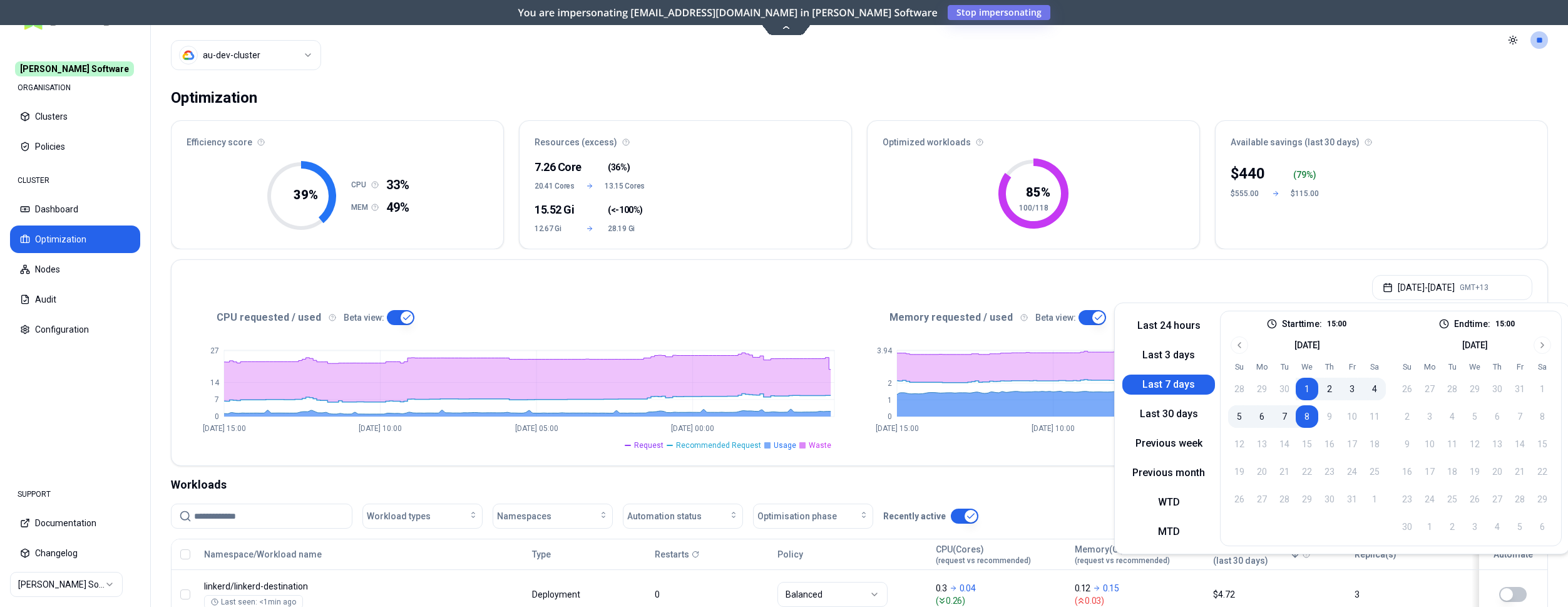
click at [1301, 412] on button "8" at bounding box center [1307, 417] width 22 height 22
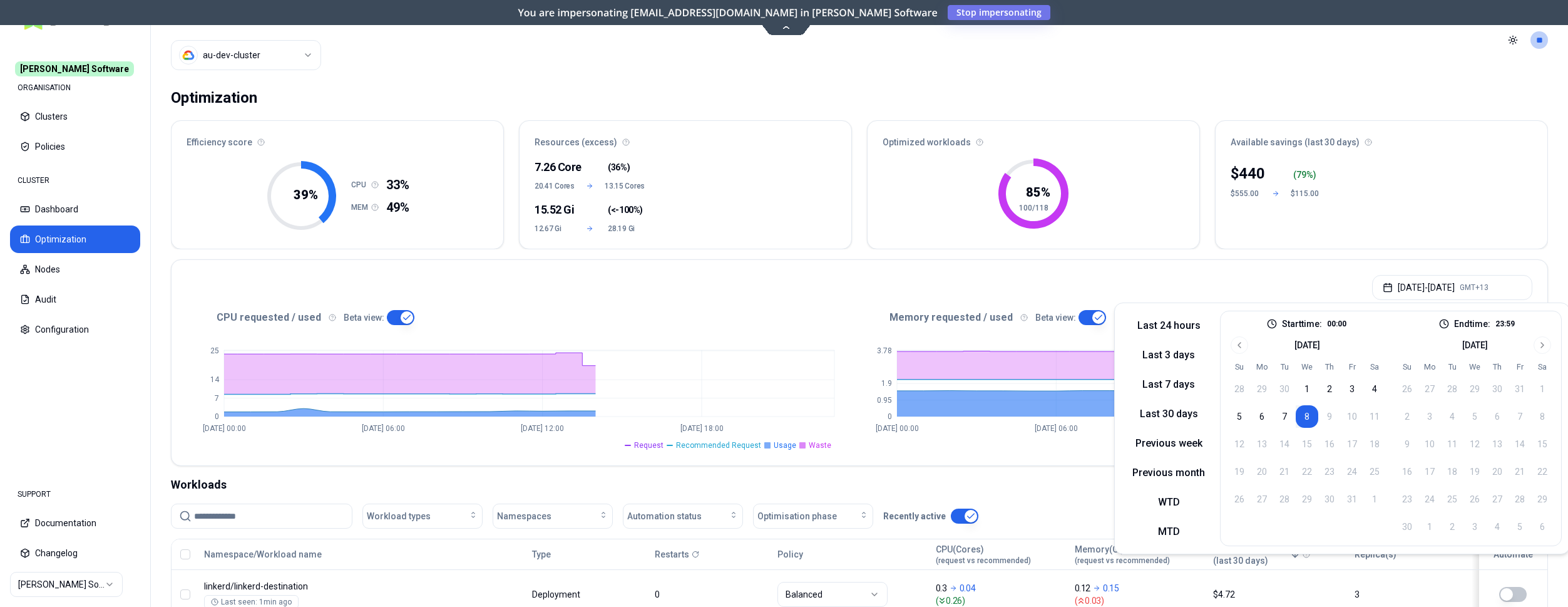
click at [1306, 419] on button "8" at bounding box center [1307, 417] width 22 height 22
click at [844, 305] on div "Oct 08, 2025 - Oct 08, 2025 GMT+13" at bounding box center [859, 283] width 1376 height 47
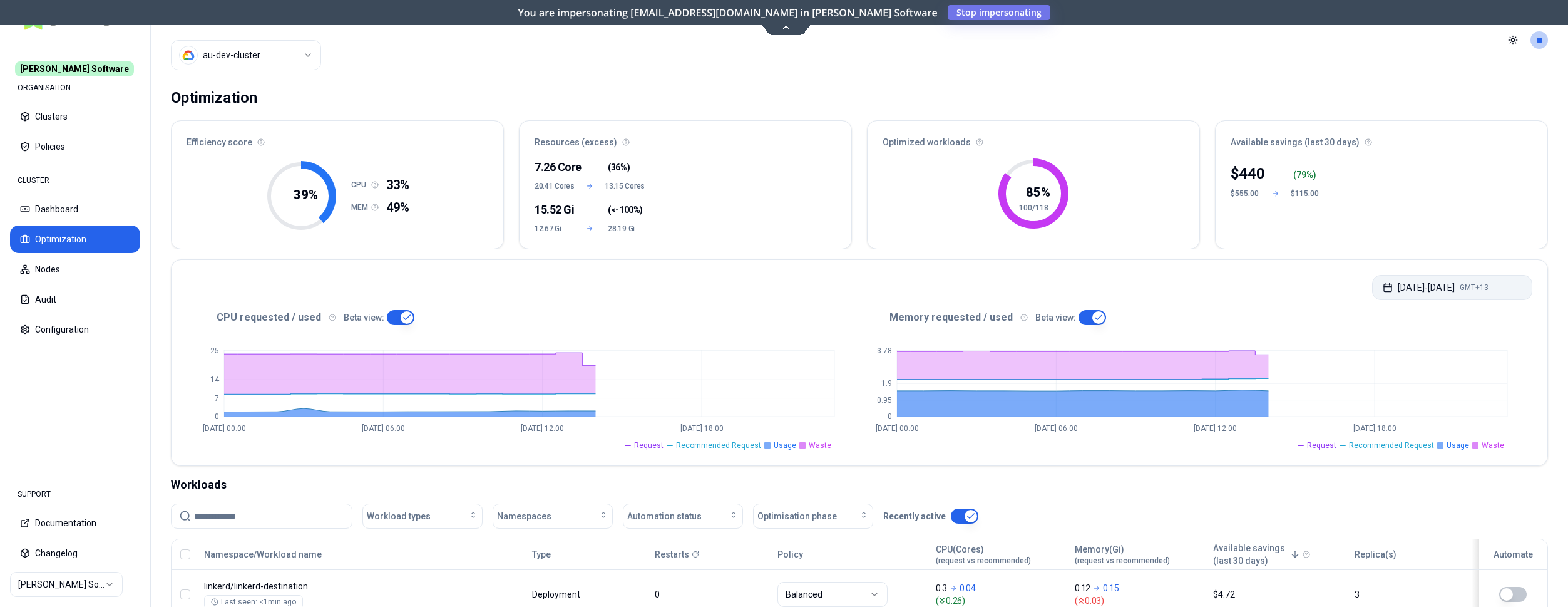
click at [1421, 290] on button "Oct 08, 2025 - Oct 08, 2025 GMT+13" at bounding box center [1452, 287] width 161 height 25
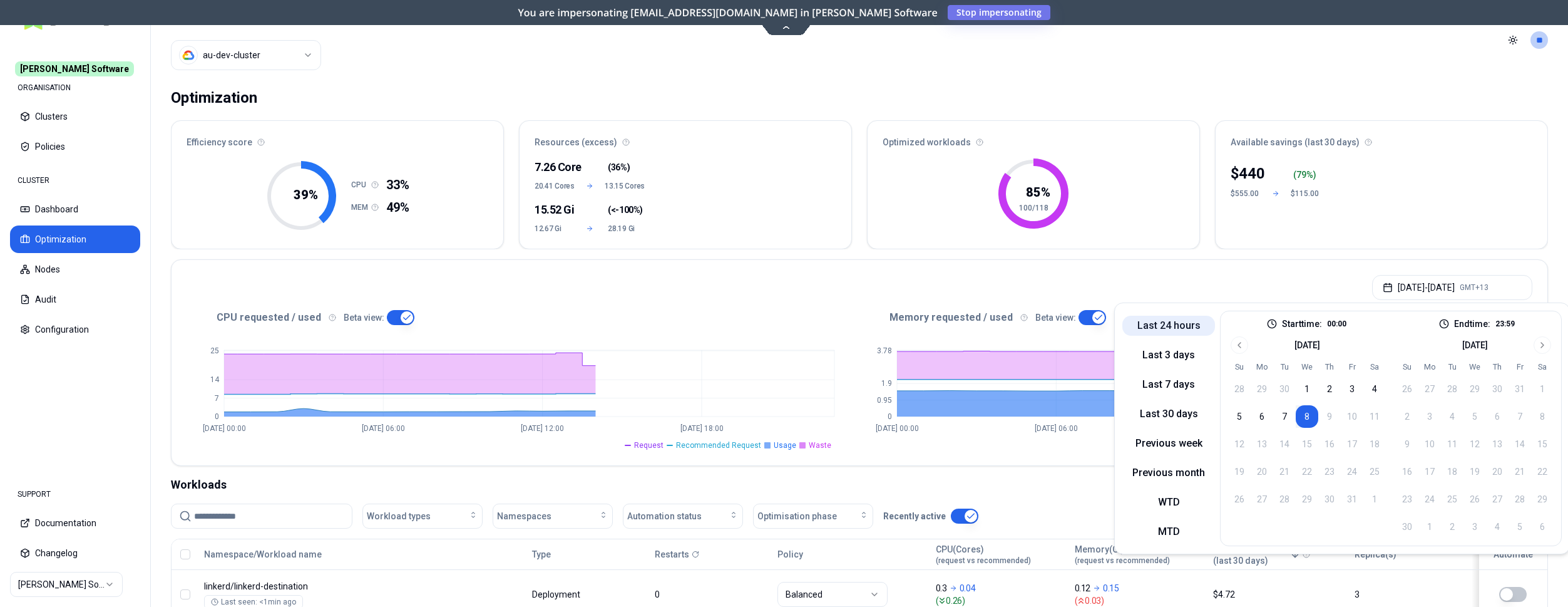
click at [1183, 322] on button "Last 24 hours" at bounding box center [1169, 326] width 93 height 20
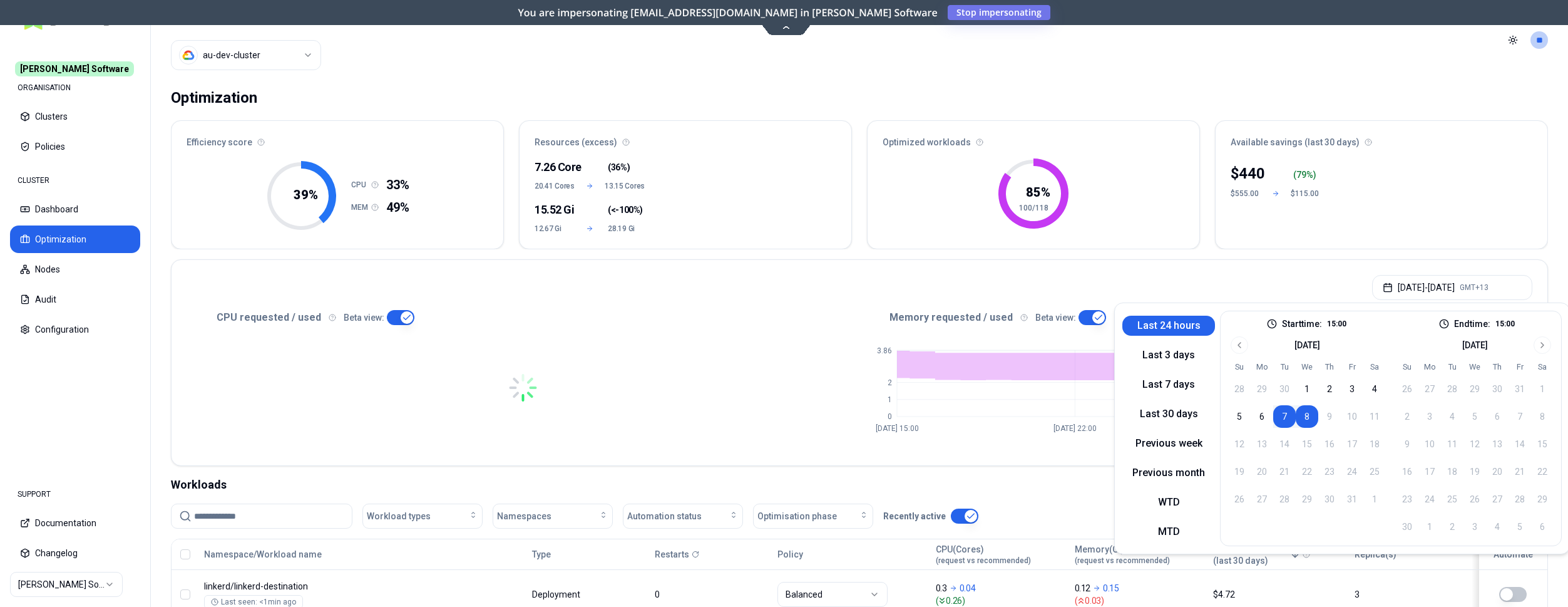
click at [1231, 271] on div "Oct 07, 2025 - Oct 08, 2025 GMT+13" at bounding box center [859, 283] width 1376 height 47
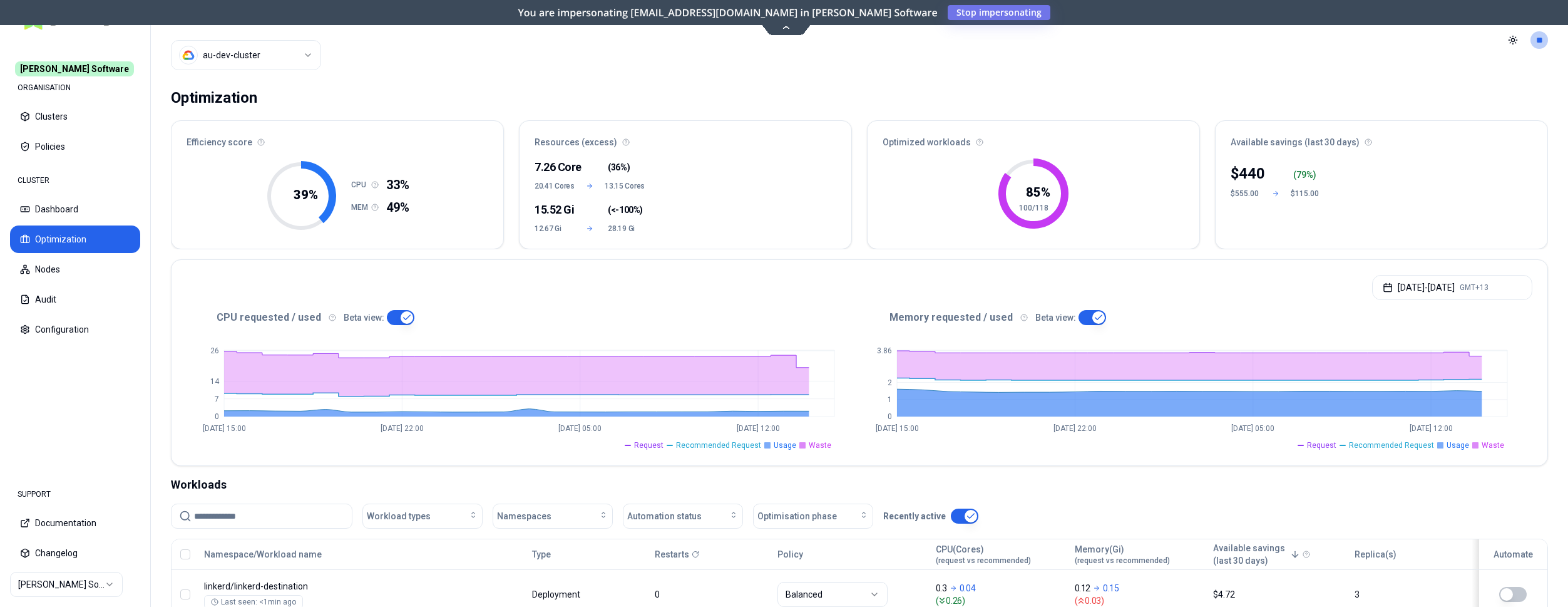
click at [802, 337] on icon "0 7 14 26 Oct 7 15:00 Oct 7 22:00 Oct 8 05:00 Oct 8 12:00" at bounding box center [522, 387] width 673 height 125
click at [84, 582] on html "Rex Software ORGANISATION Clusters Policies CLUSTER Dashboard Optimization Node…" at bounding box center [784, 304] width 1568 height 607
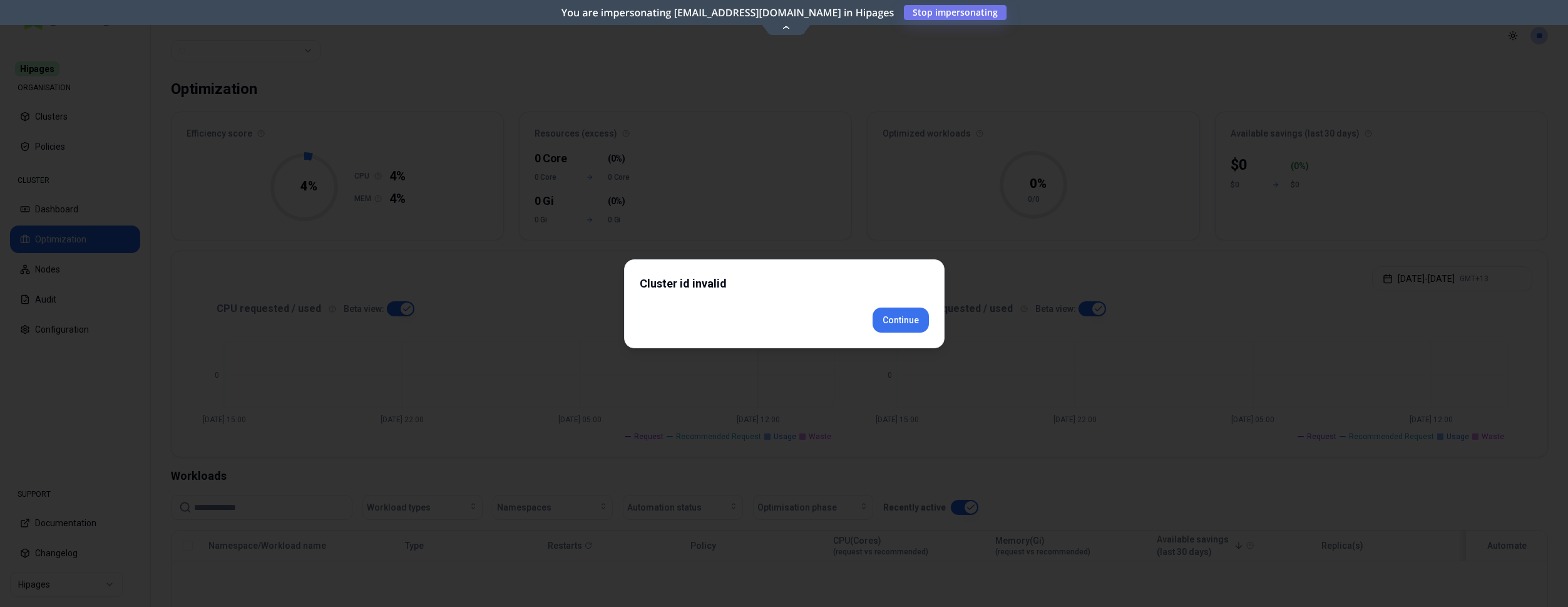
click at [913, 347] on div "Cluster id invalid Continue" at bounding box center [784, 304] width 320 height 89
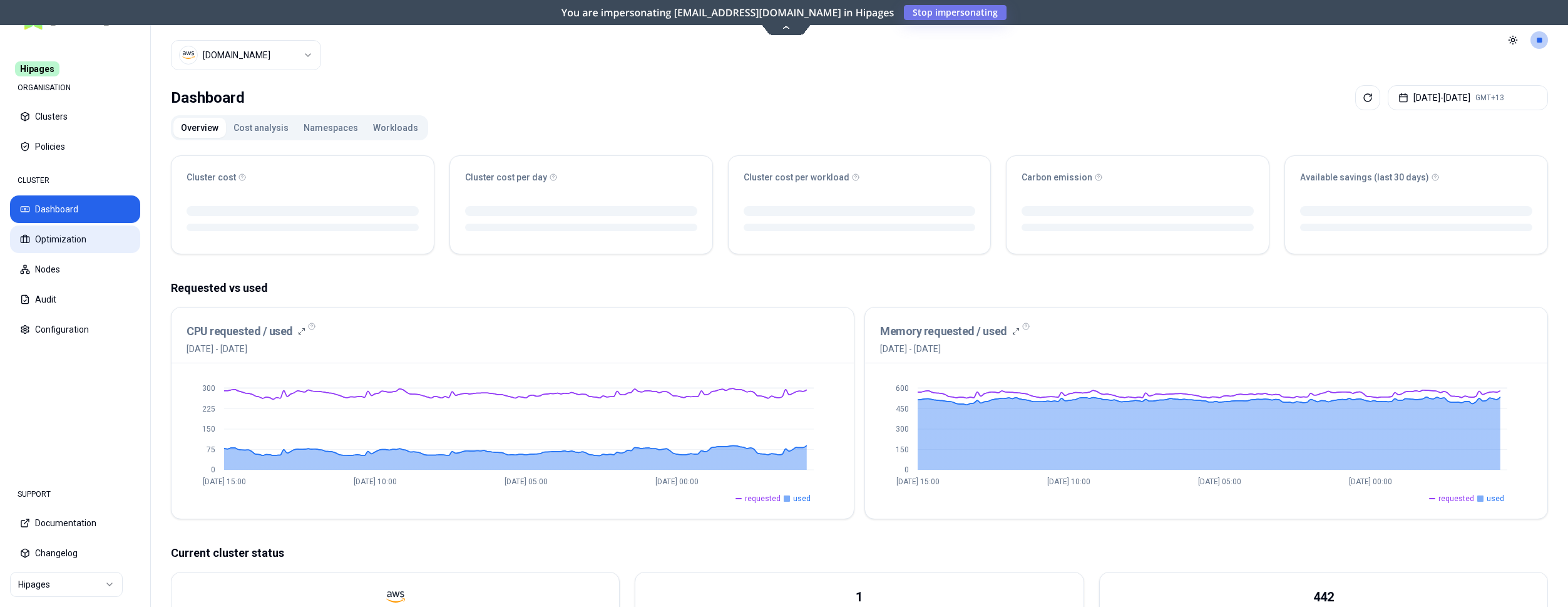
click at [65, 243] on button "Optimization" at bounding box center [75, 239] width 130 height 28
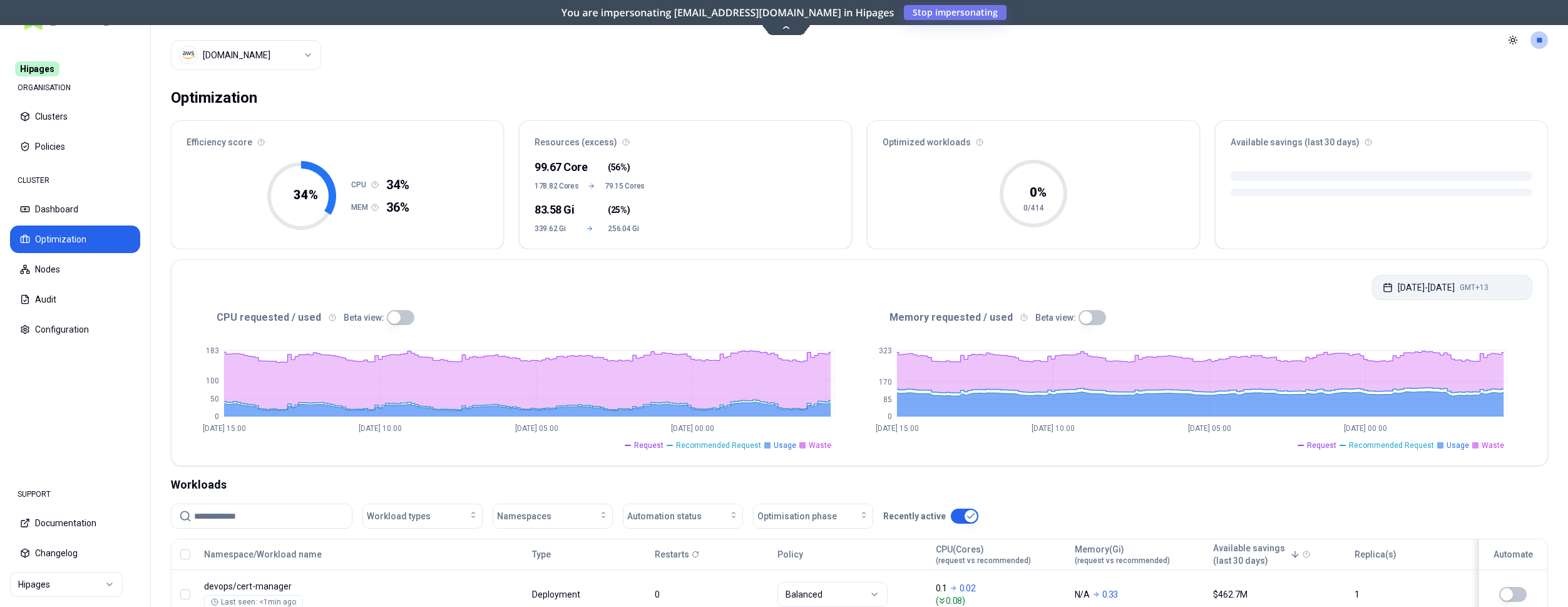
click at [1477, 282] on button "Oct 01, 2025 - Oct 08, 2025 GMT+13" at bounding box center [1452, 287] width 161 height 25
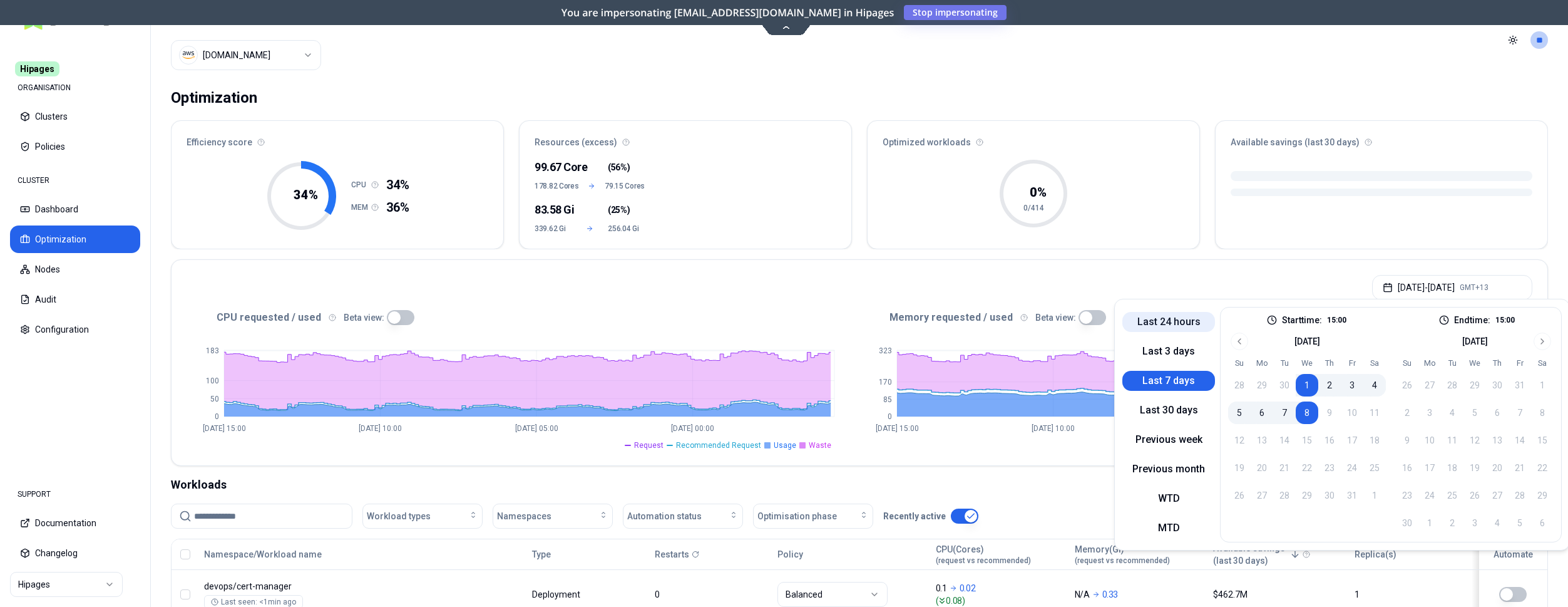
click at [1180, 316] on button "Last 24 hours" at bounding box center [1169, 322] width 93 height 20
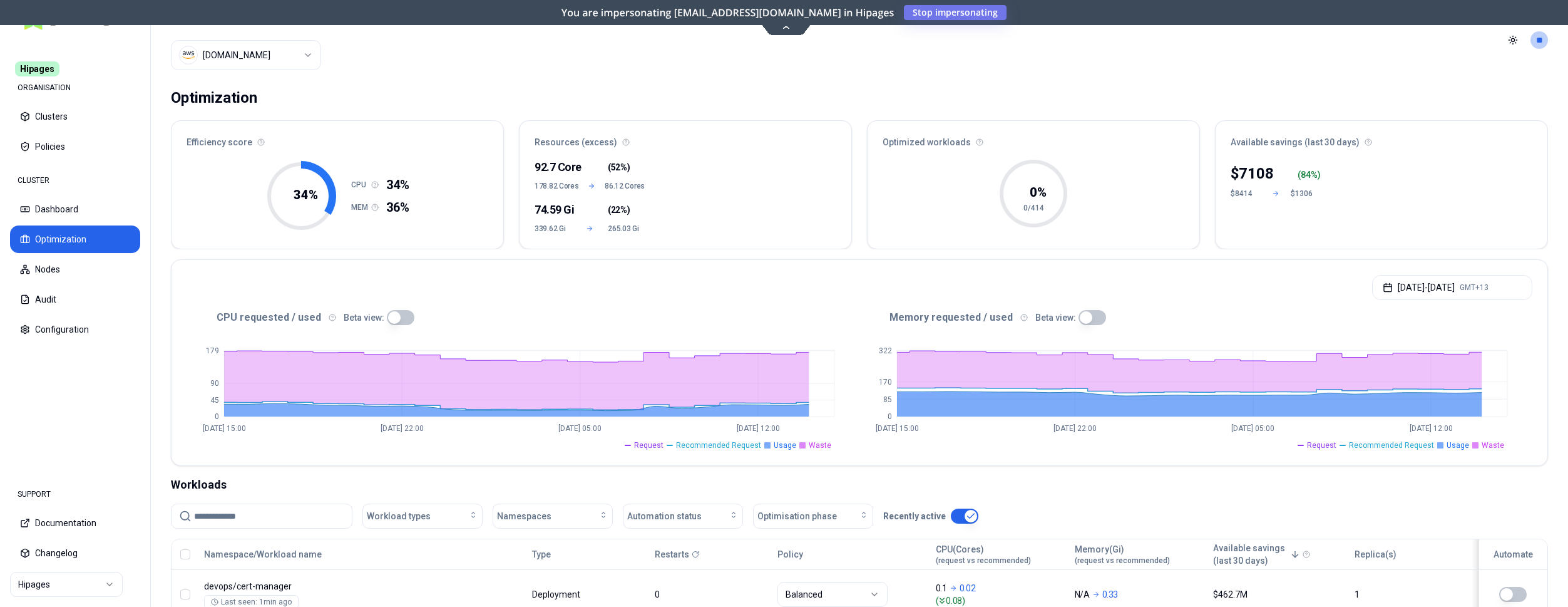
click at [56, 585] on html "Hipages ORGANISATION Clusters Policies CLUSTER Dashboard Optimization Nodes Aud…" at bounding box center [784, 304] width 1568 height 607
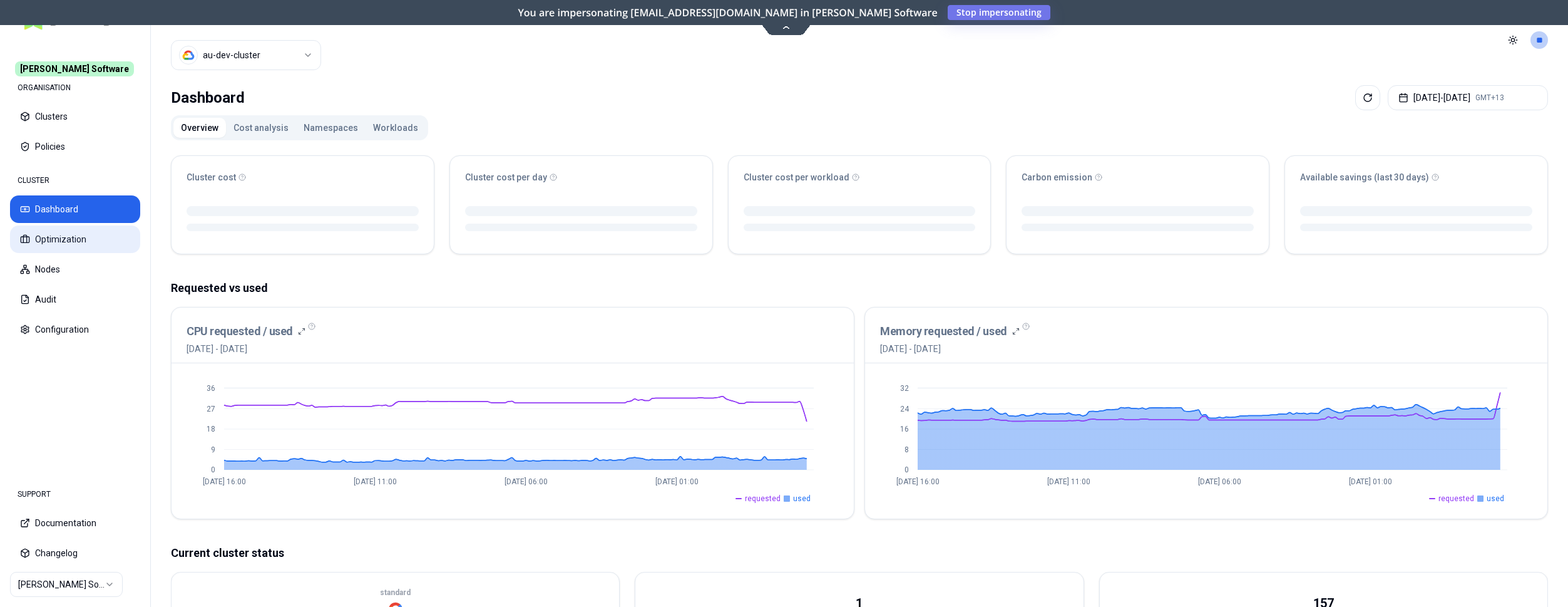
click at [84, 236] on button "Optimization" at bounding box center [75, 239] width 130 height 28
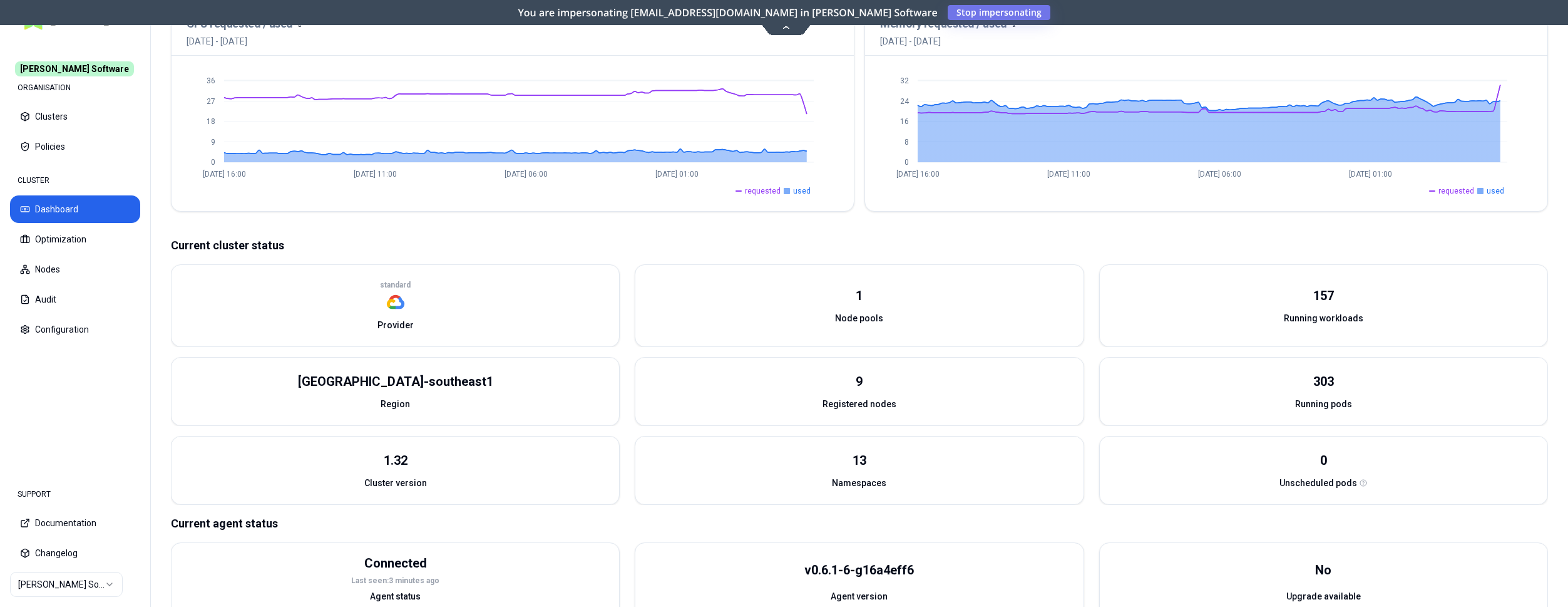
scroll to position [329, 0]
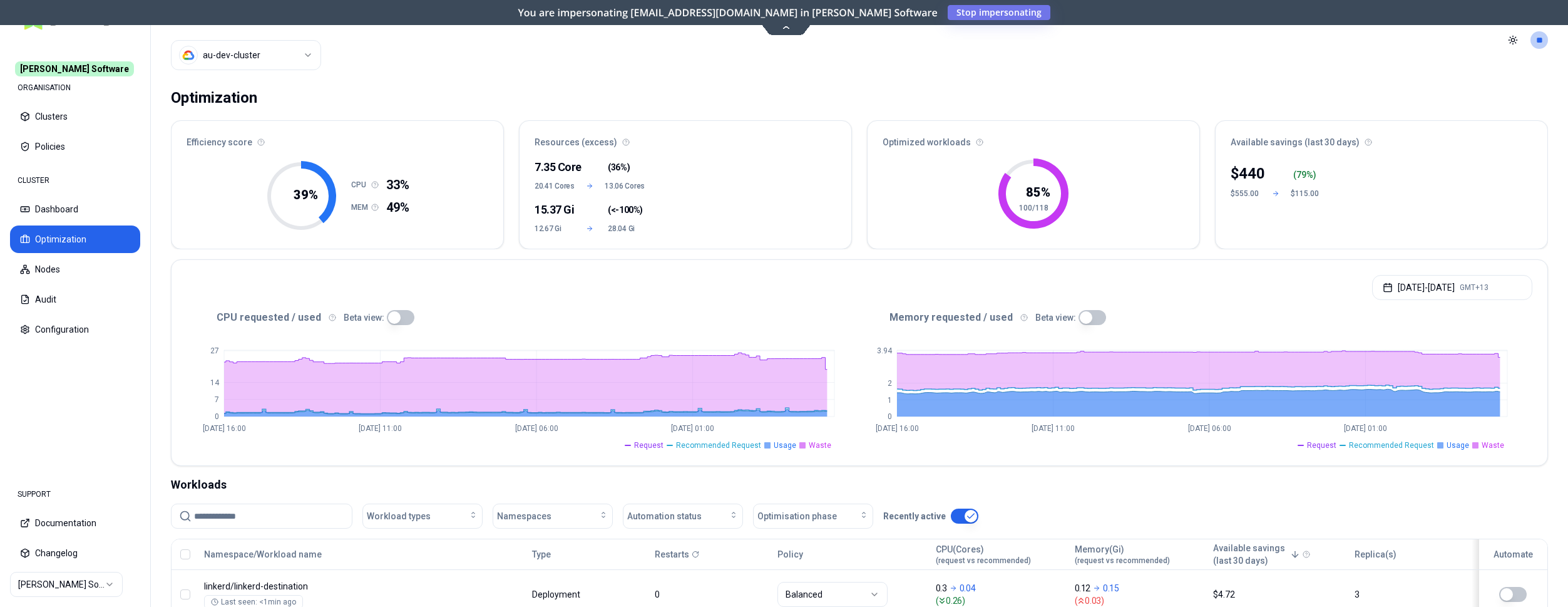
click at [1081, 316] on button "button" at bounding box center [1093, 317] width 28 height 15
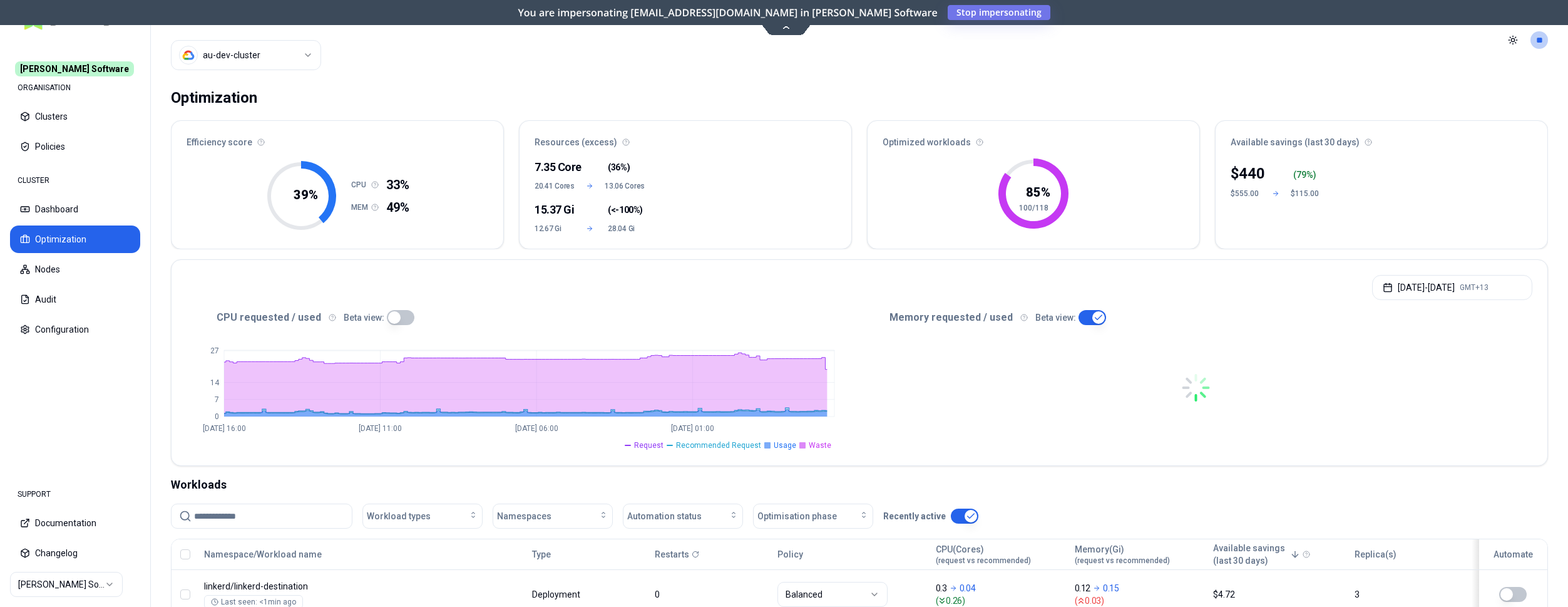
click at [394, 313] on button "button" at bounding box center [401, 317] width 28 height 15
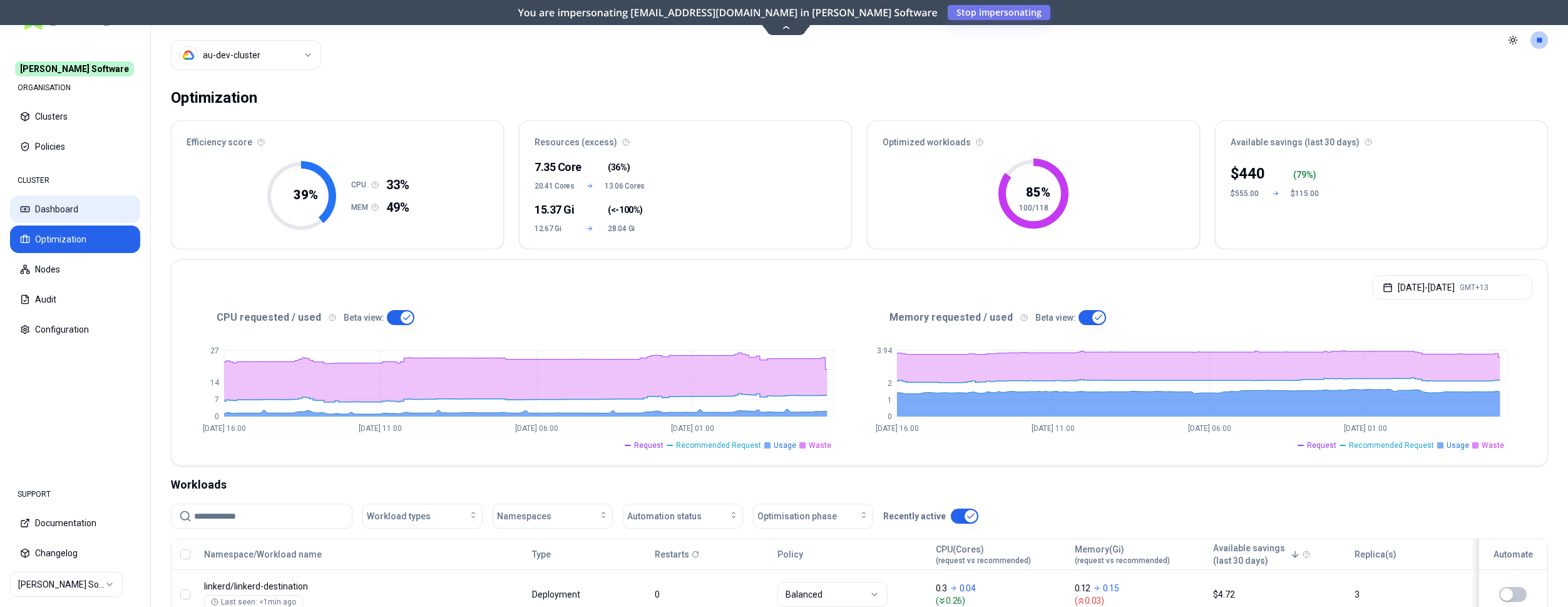
click at [58, 212] on button "Dashboard" at bounding box center [75, 210] width 130 height 28
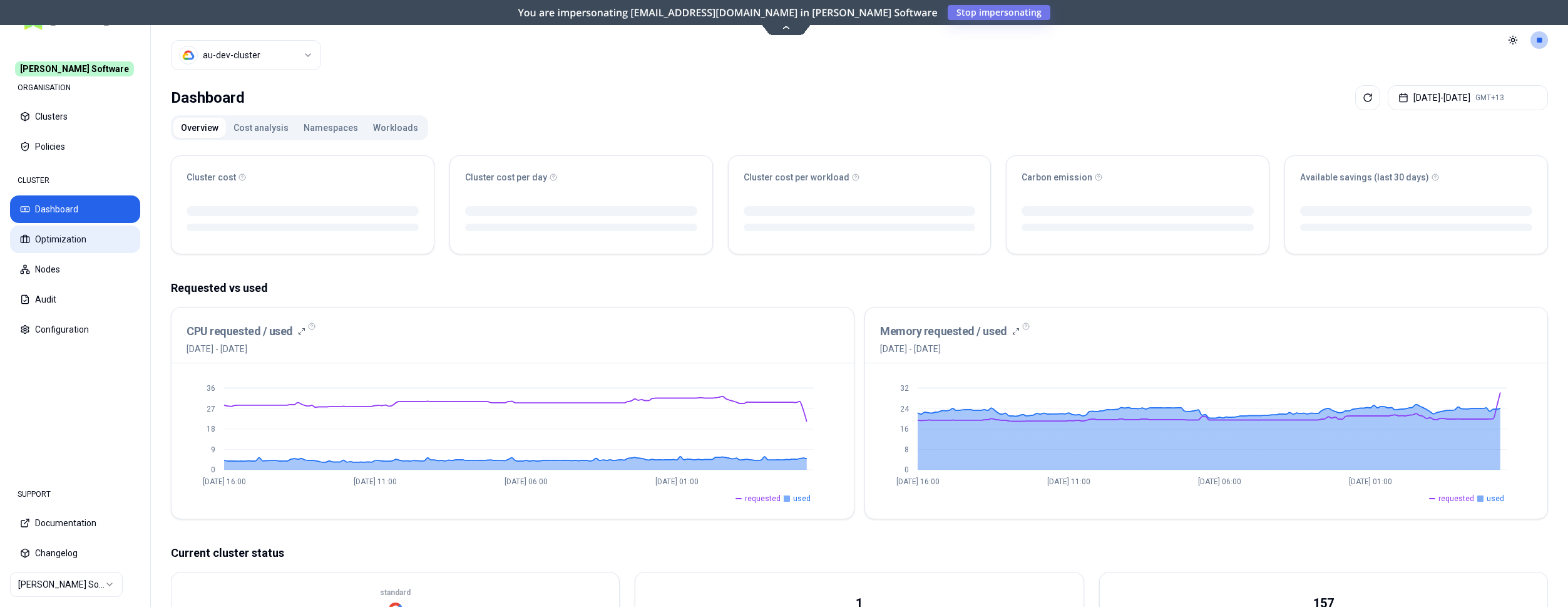
click at [60, 238] on button "Optimization" at bounding box center [75, 239] width 130 height 28
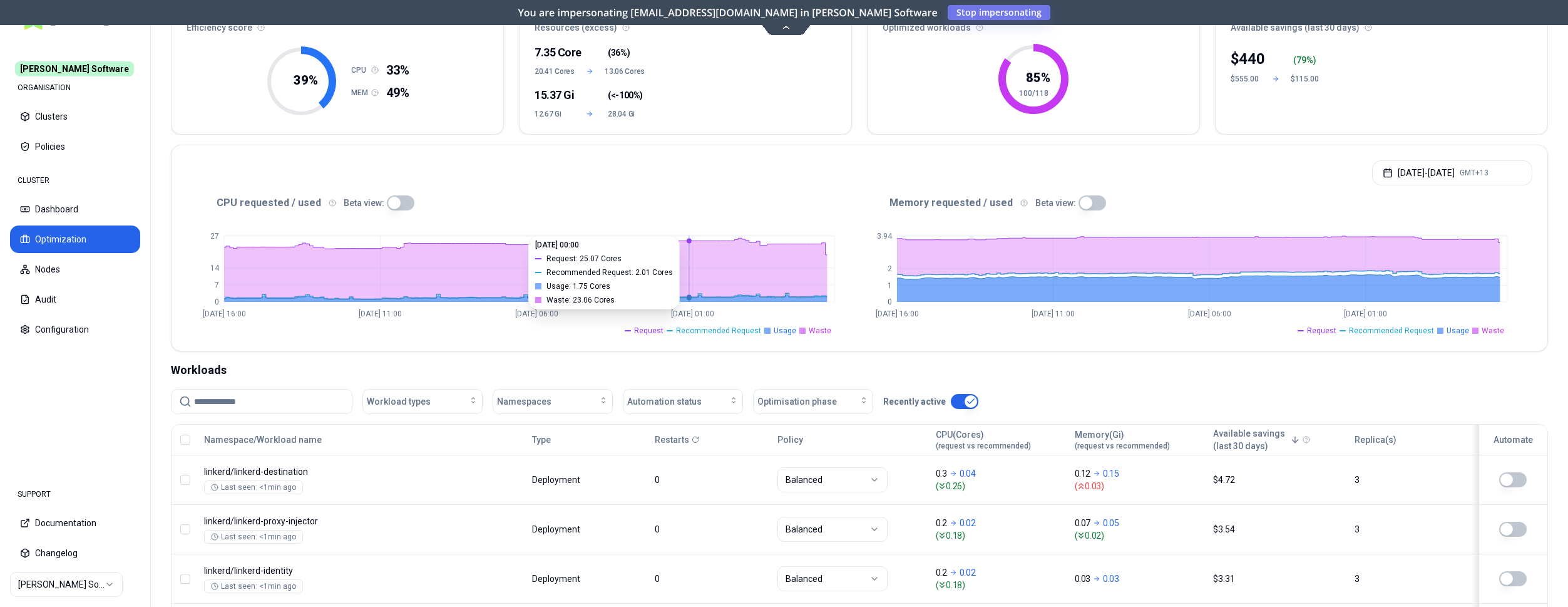
scroll to position [128, 0]
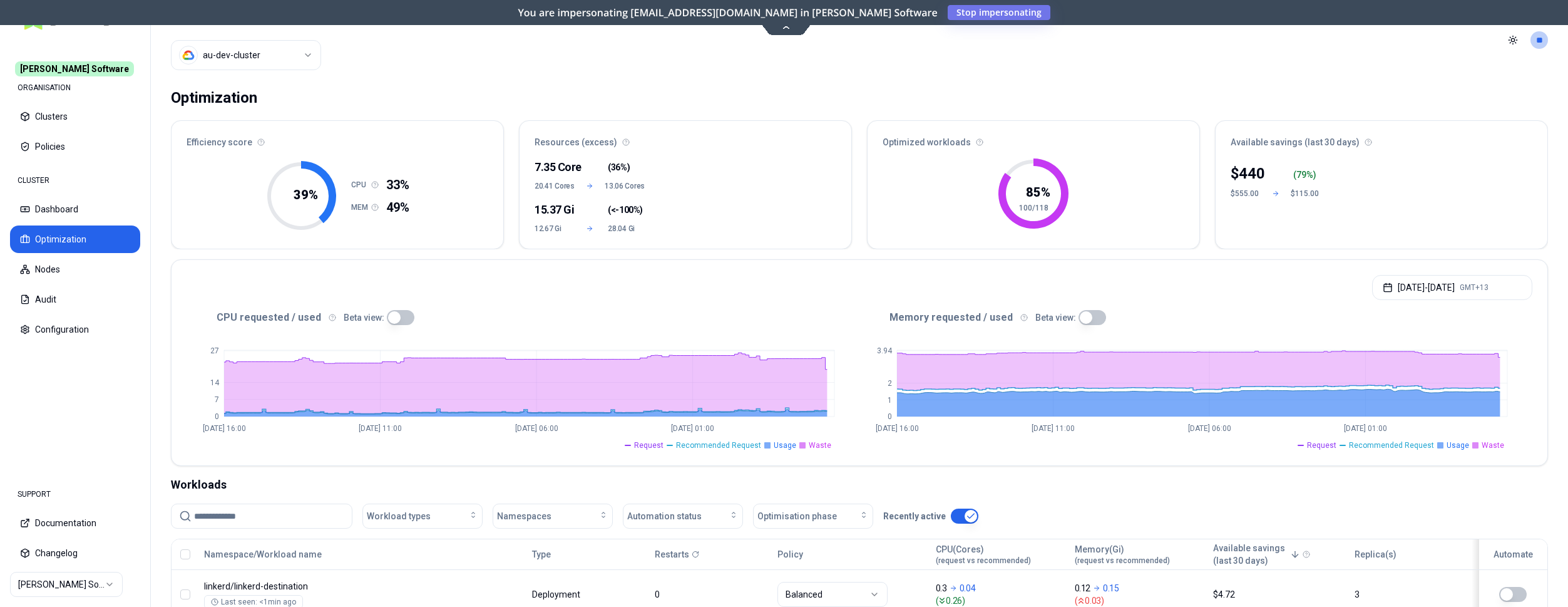
click at [623, 143] on icon at bounding box center [626, 142] width 7 height 7
click at [623, 144] on icon at bounding box center [626, 142] width 7 height 7
click at [678, 215] on div "7.35 Core ( 36% ) 20.41 Cores 13.06 Cores 15.37 Gi ( <-100% ) 12.67 Gi 28.04 Gi" at bounding box center [686, 202] width 332 height 93
click at [1079, 315] on button "button" at bounding box center [1093, 317] width 28 height 15
click at [387, 313] on button "button" at bounding box center [401, 317] width 28 height 15
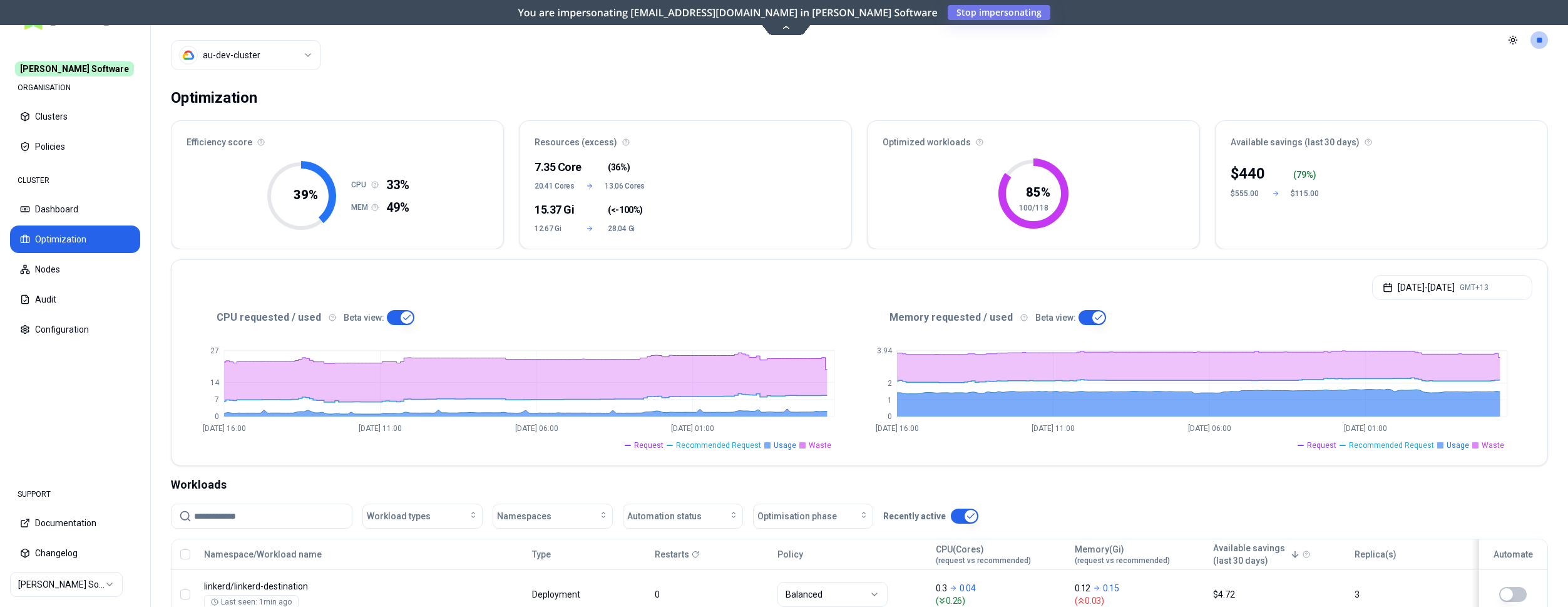
type button "on"
click at [68, 207] on button "Dashboard" at bounding box center [75, 210] width 130 height 28
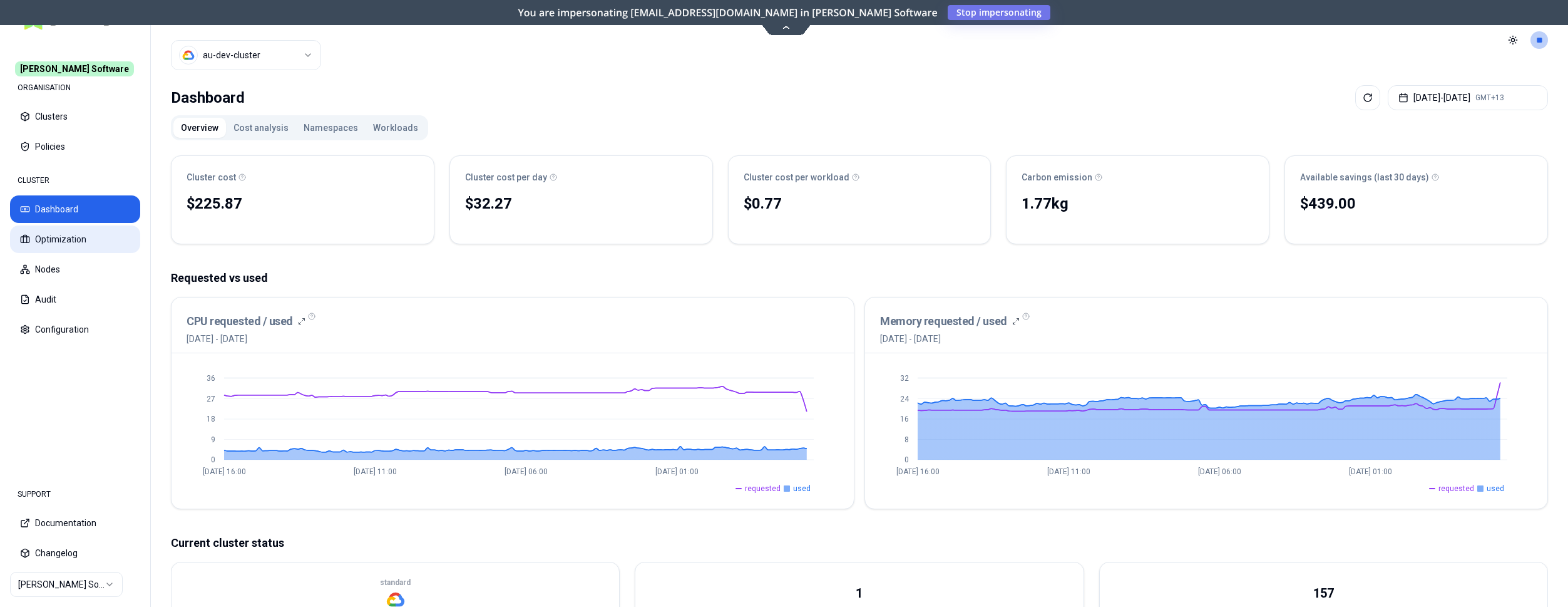
click at [47, 234] on button "Optimization" at bounding box center [75, 239] width 130 height 28
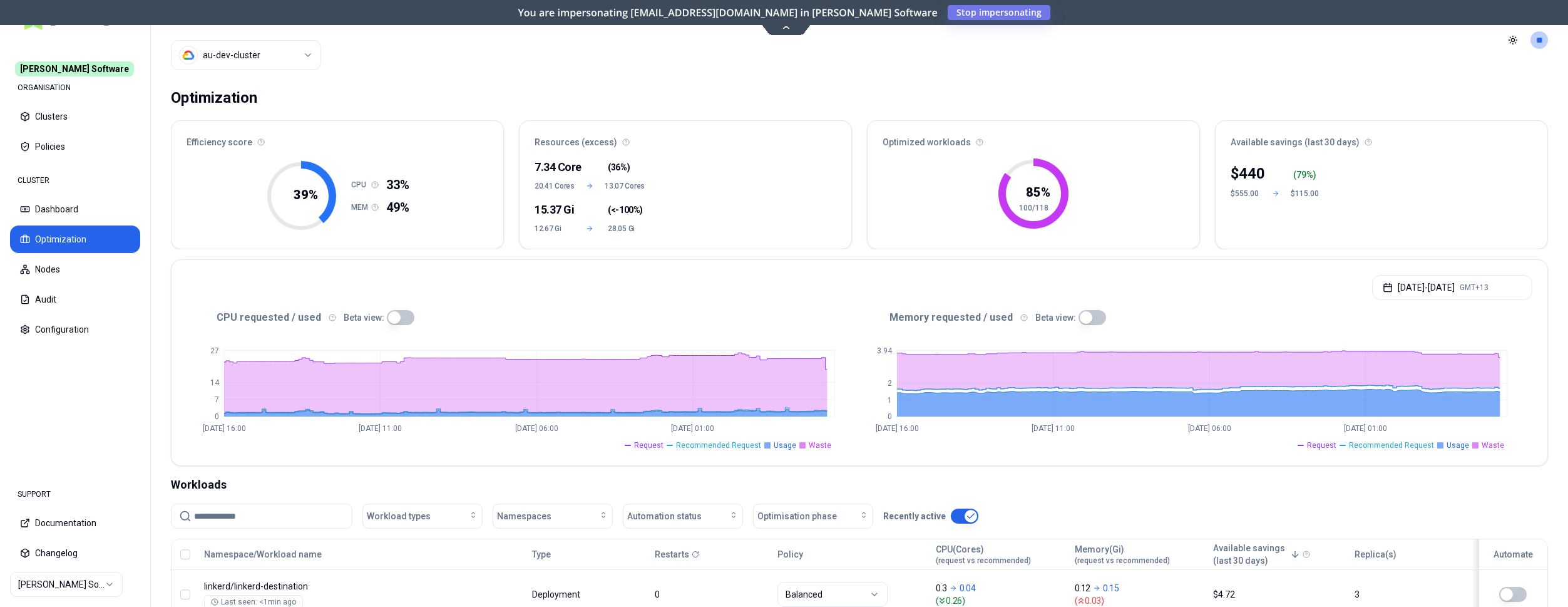
click at [316, 267] on div "[DATE] - [DATE] GMT+13" at bounding box center [859, 283] width 1376 height 47
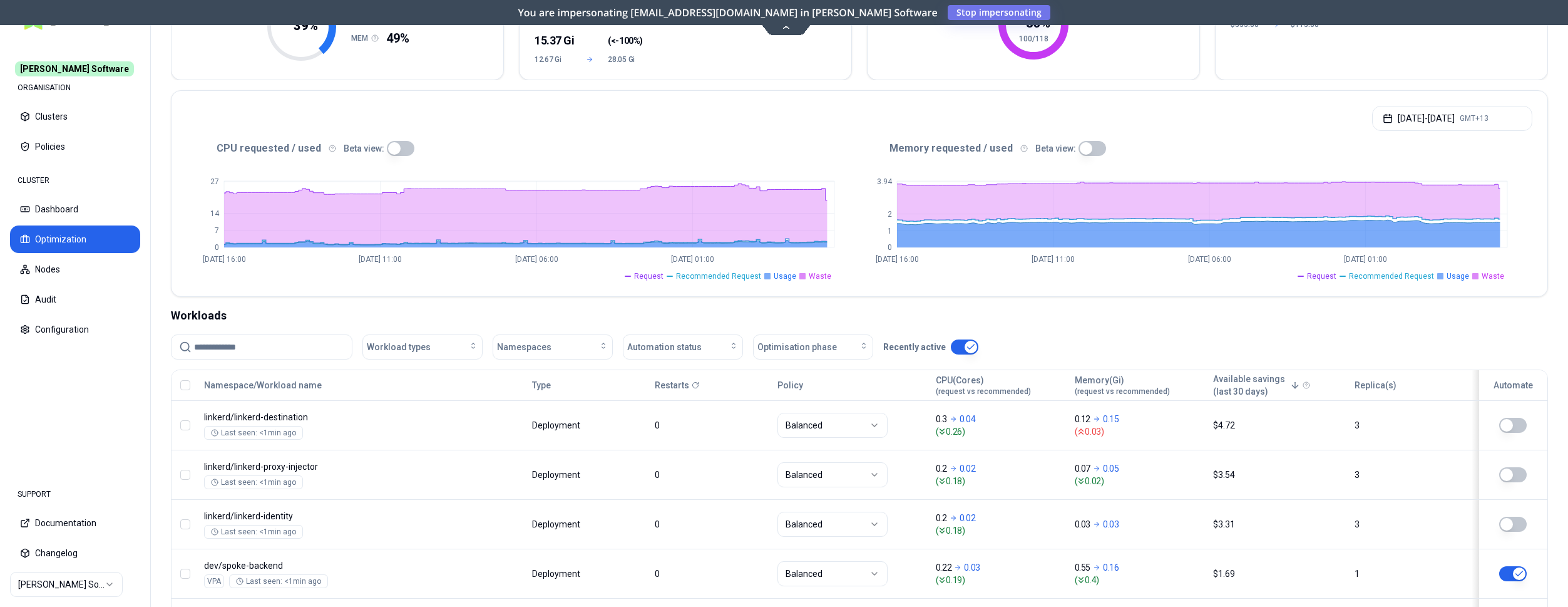
scroll to position [191, 0]
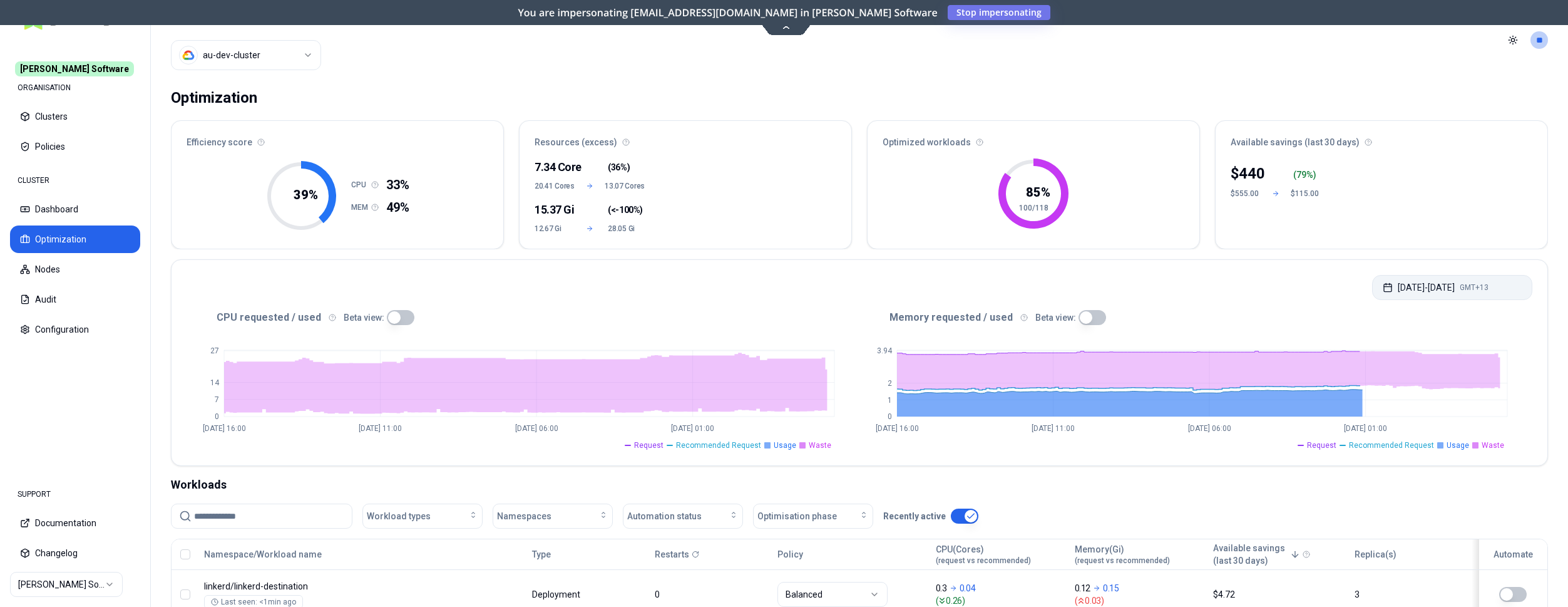
click at [1434, 290] on button "[DATE] - [DATE] GMT+13" at bounding box center [1452, 287] width 161 height 25
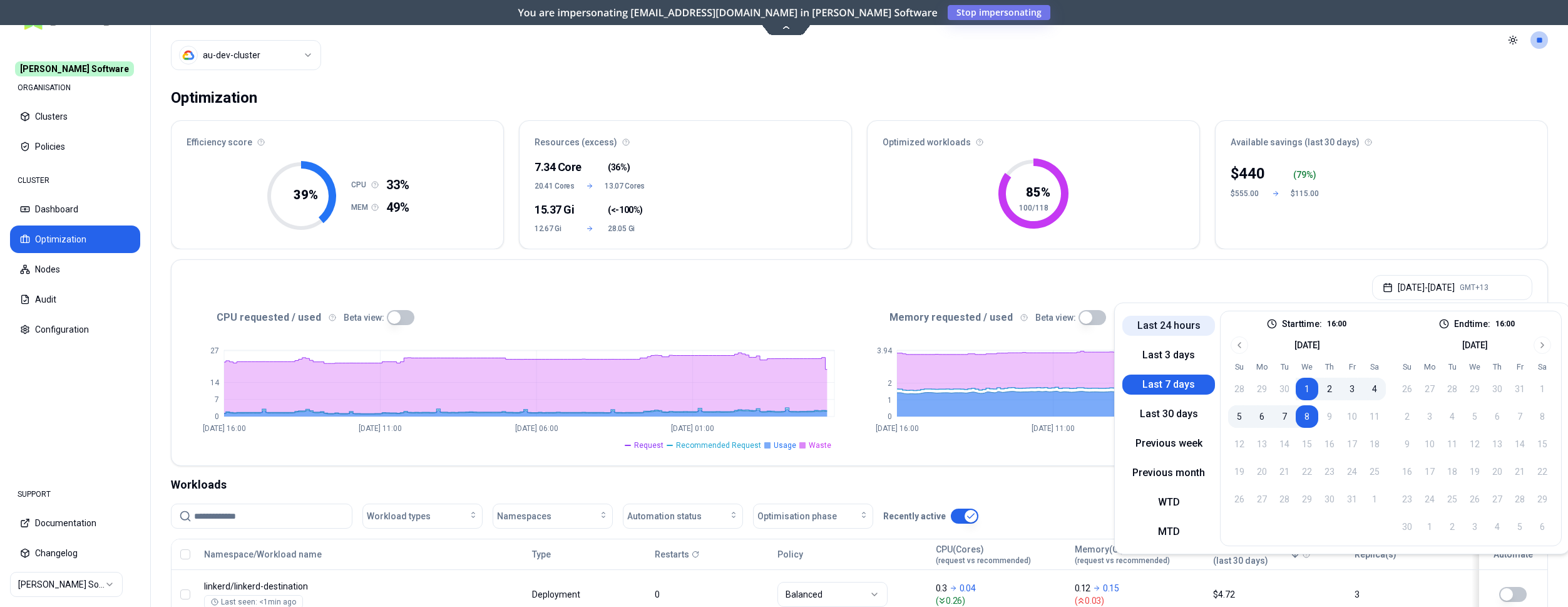
click at [1168, 327] on button "Last 24 hours" at bounding box center [1169, 326] width 93 height 20
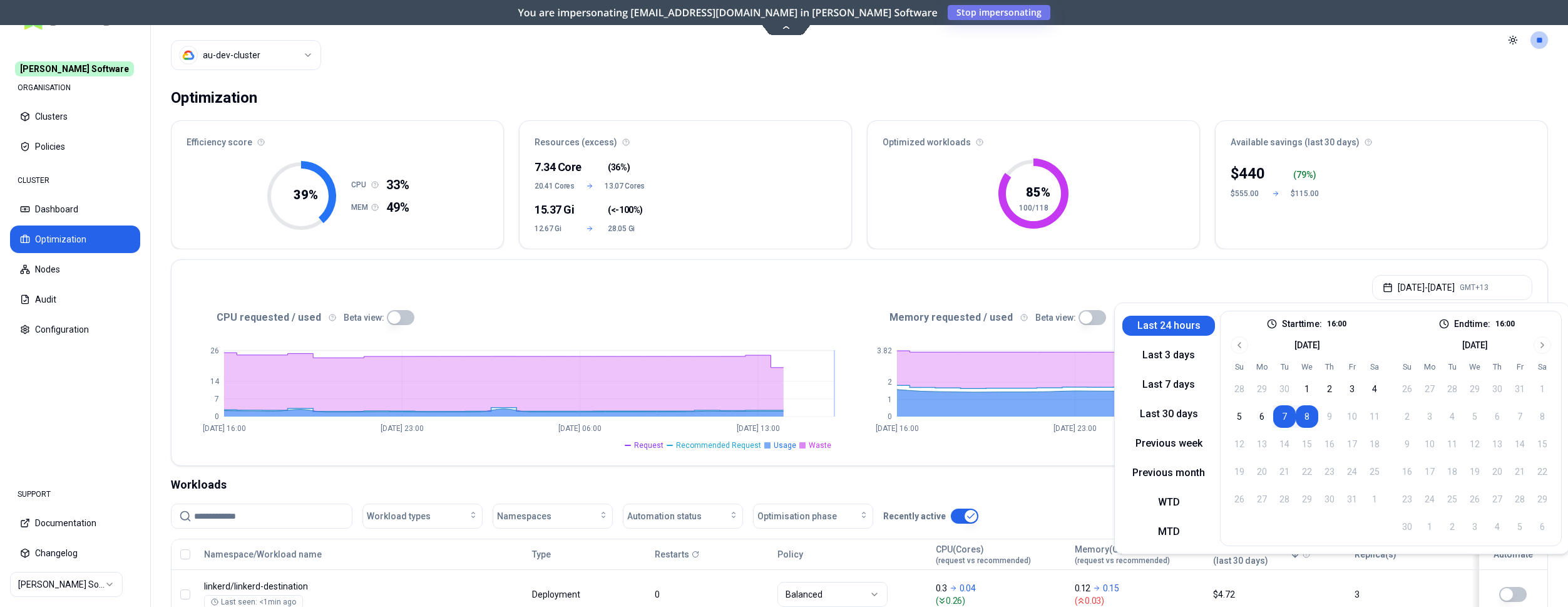
click at [836, 378] on icon "0 7 14 26 [DATE] 16:00 [DATE] 23:00 [DATE] 06:00 [DATE] 13:00" at bounding box center [522, 387] width 673 height 125
